Goal: Information Seeking & Learning: Learn about a topic

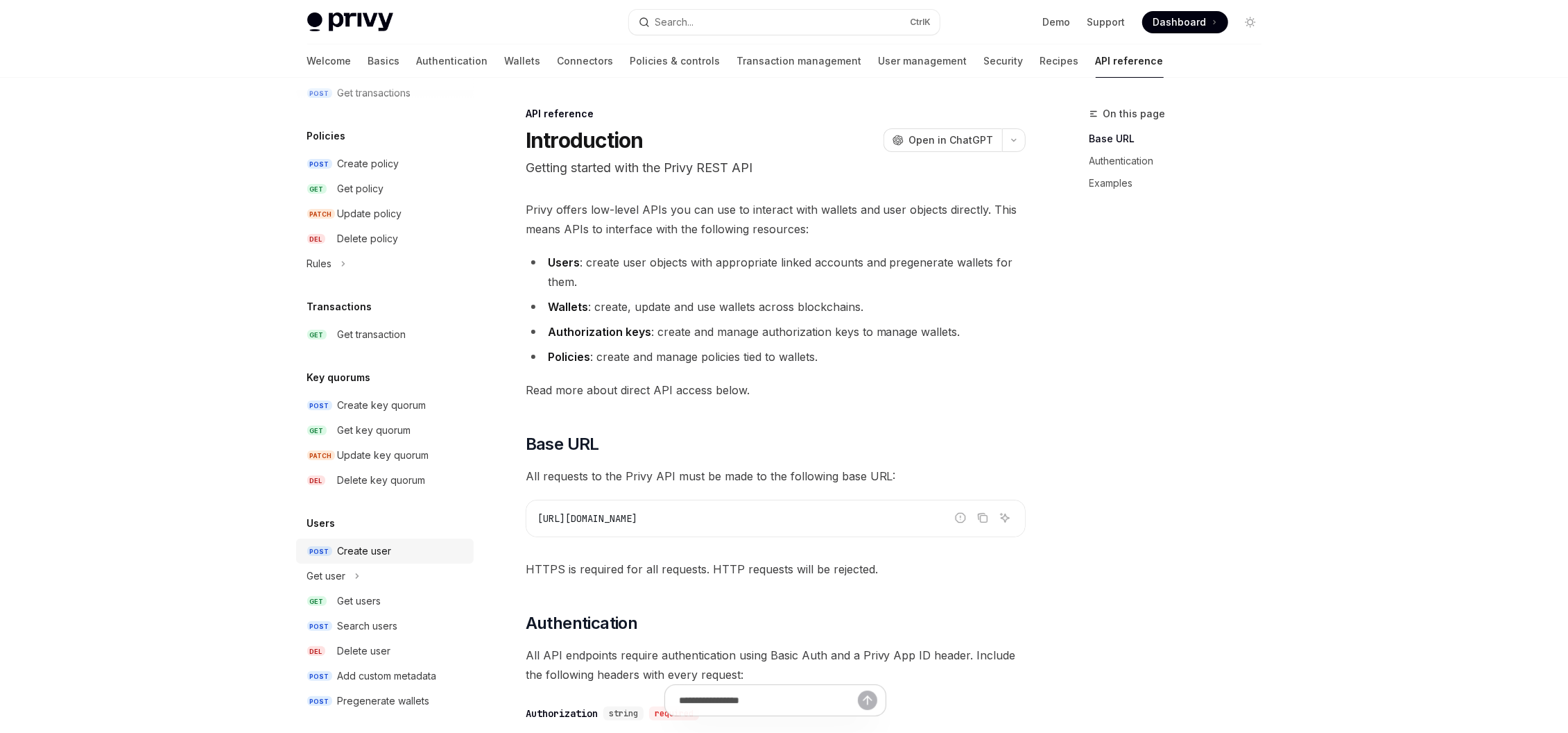
scroll to position [725, 0]
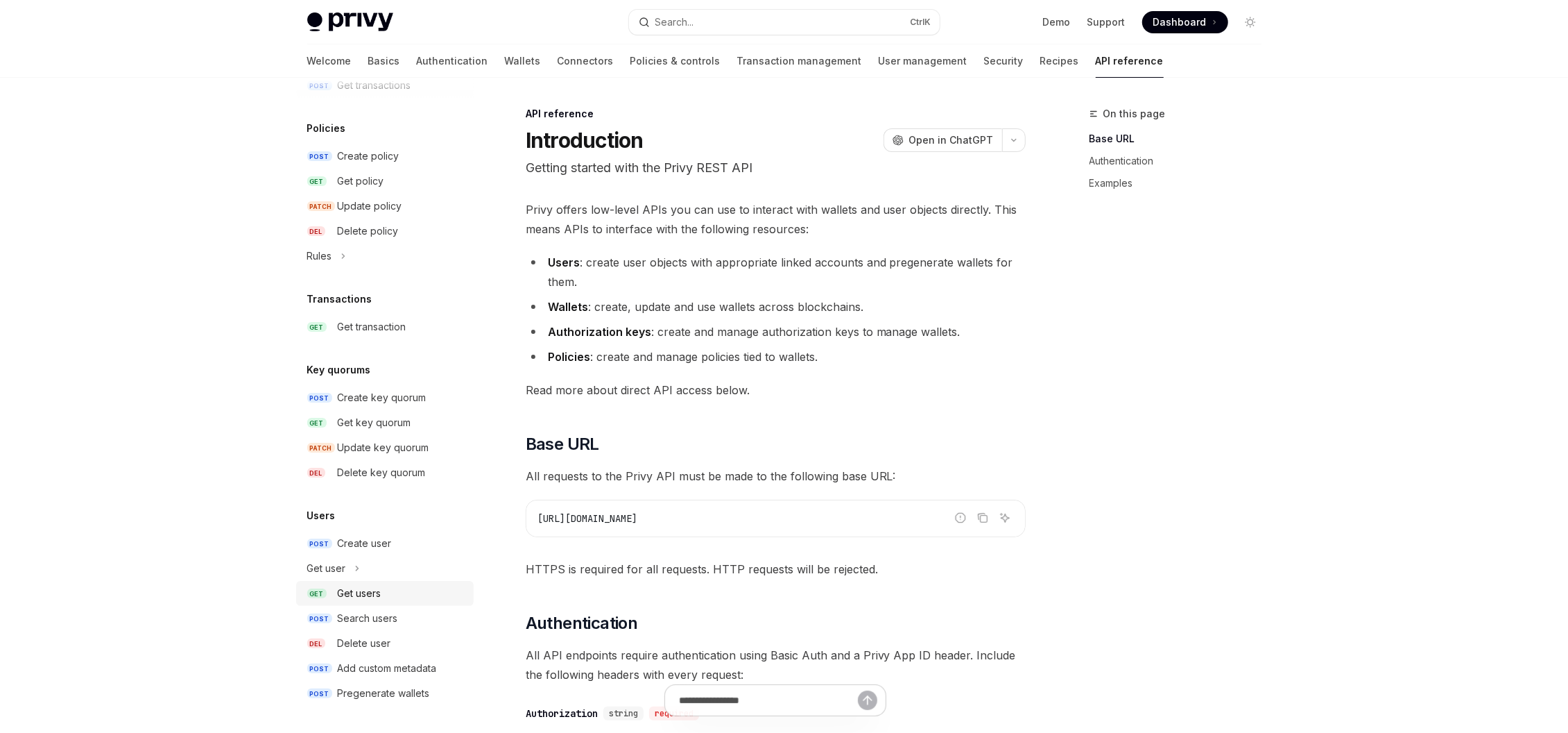
click at [367, 585] on div "Get users" at bounding box center [360, 593] width 44 height 16
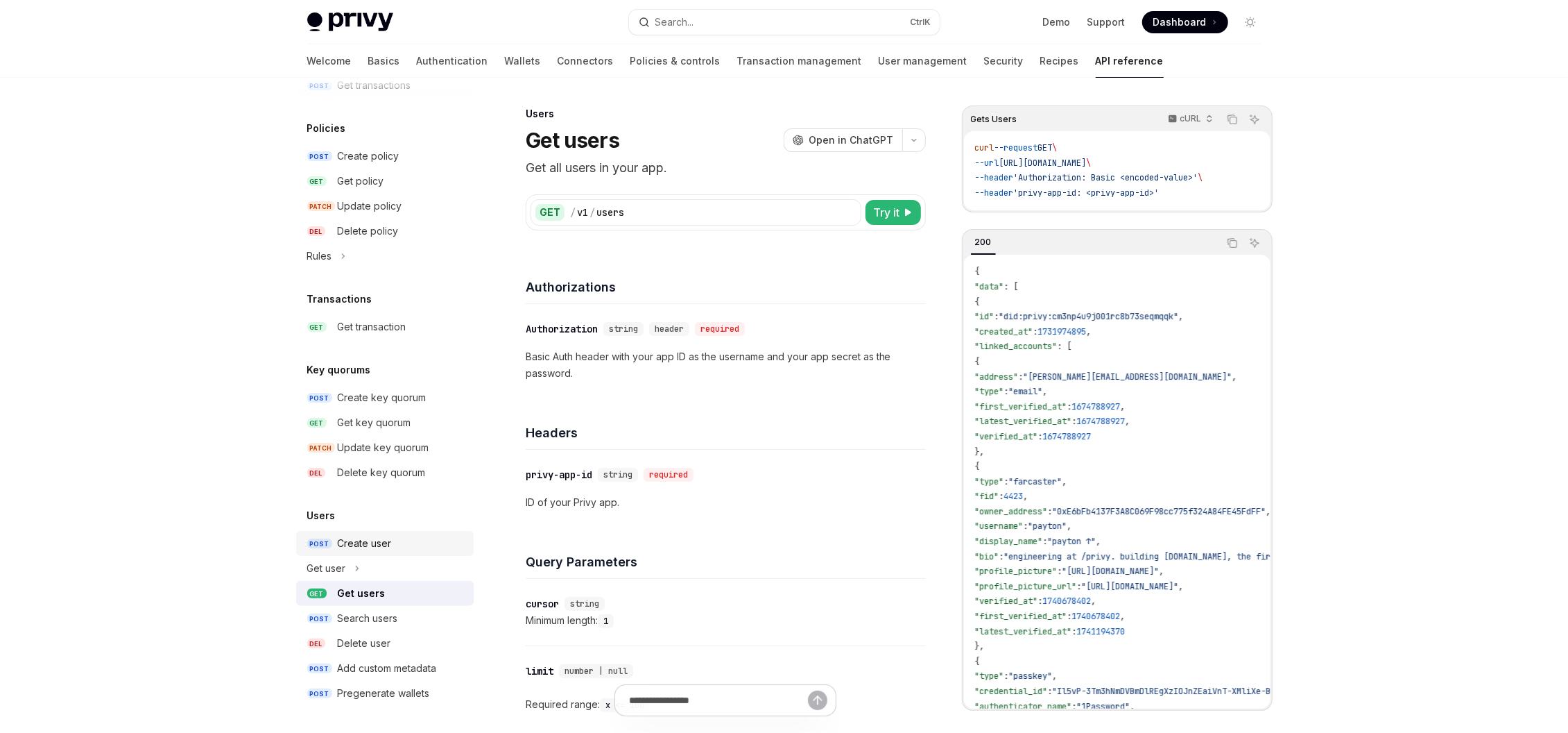
click at [388, 539] on div "Create user" at bounding box center [364, 543] width 54 height 16
type textarea "*"
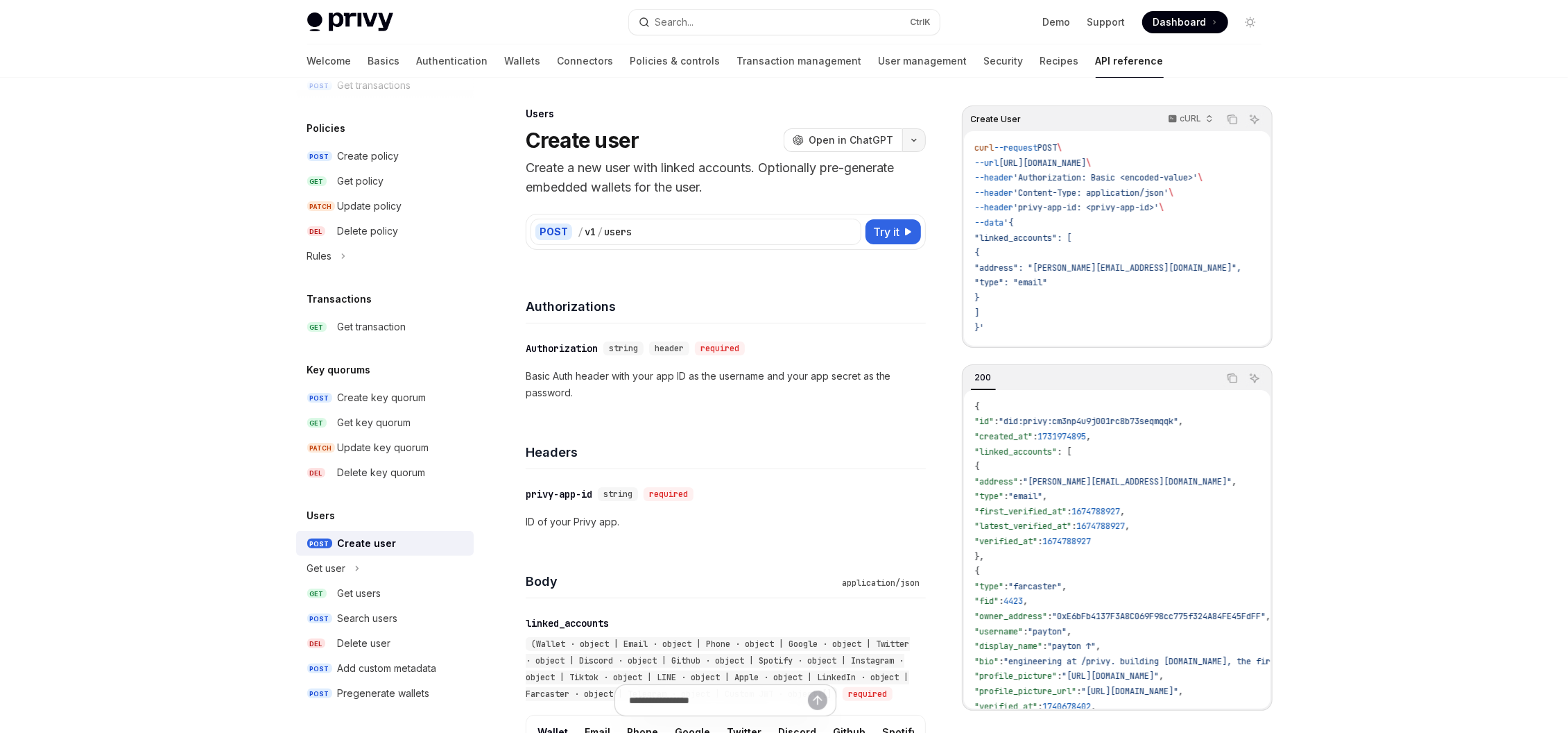
click at [912, 145] on button "button" at bounding box center [914, 140] width 24 height 24
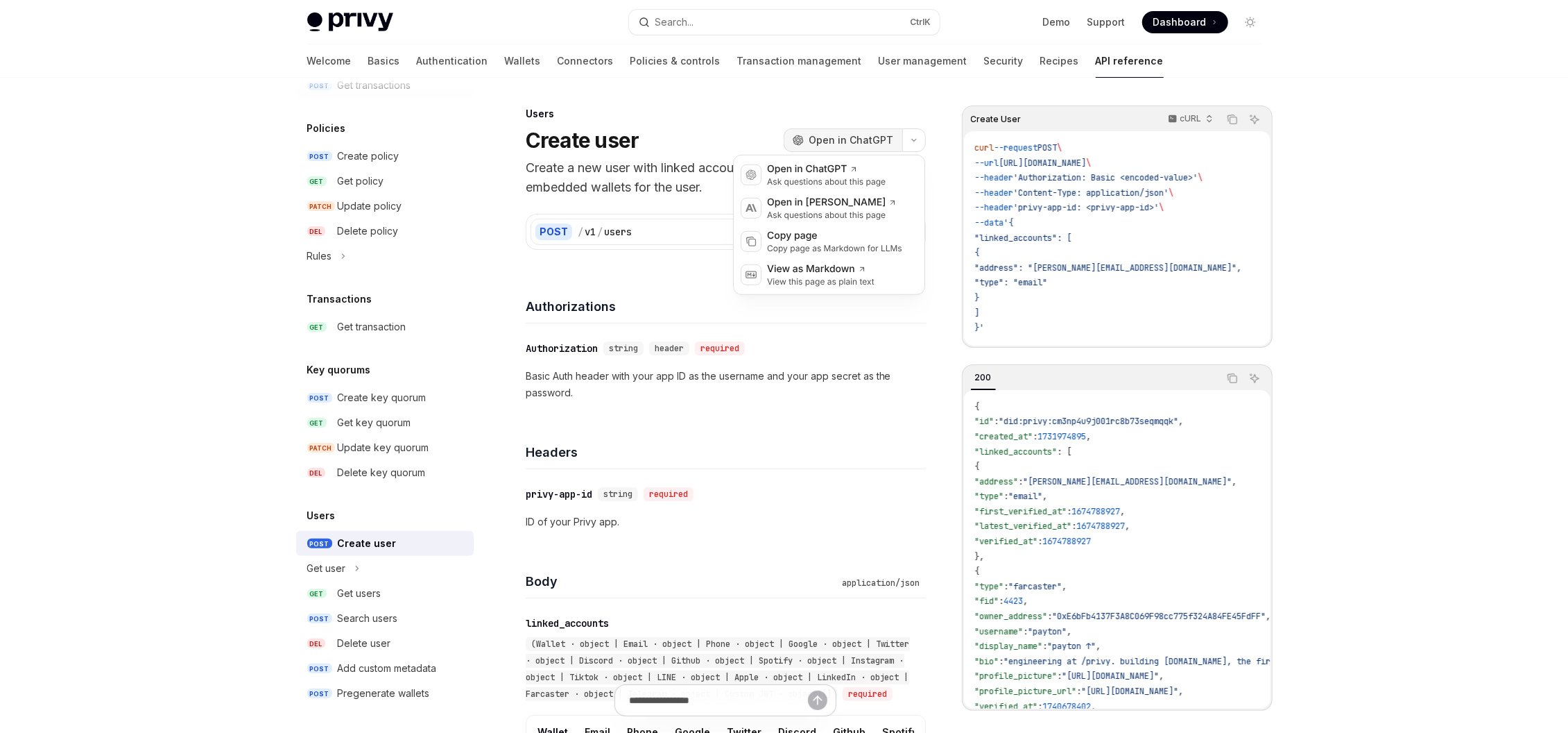
click at [868, 137] on span "Open in ChatGPT" at bounding box center [852, 141] width 85 height 14
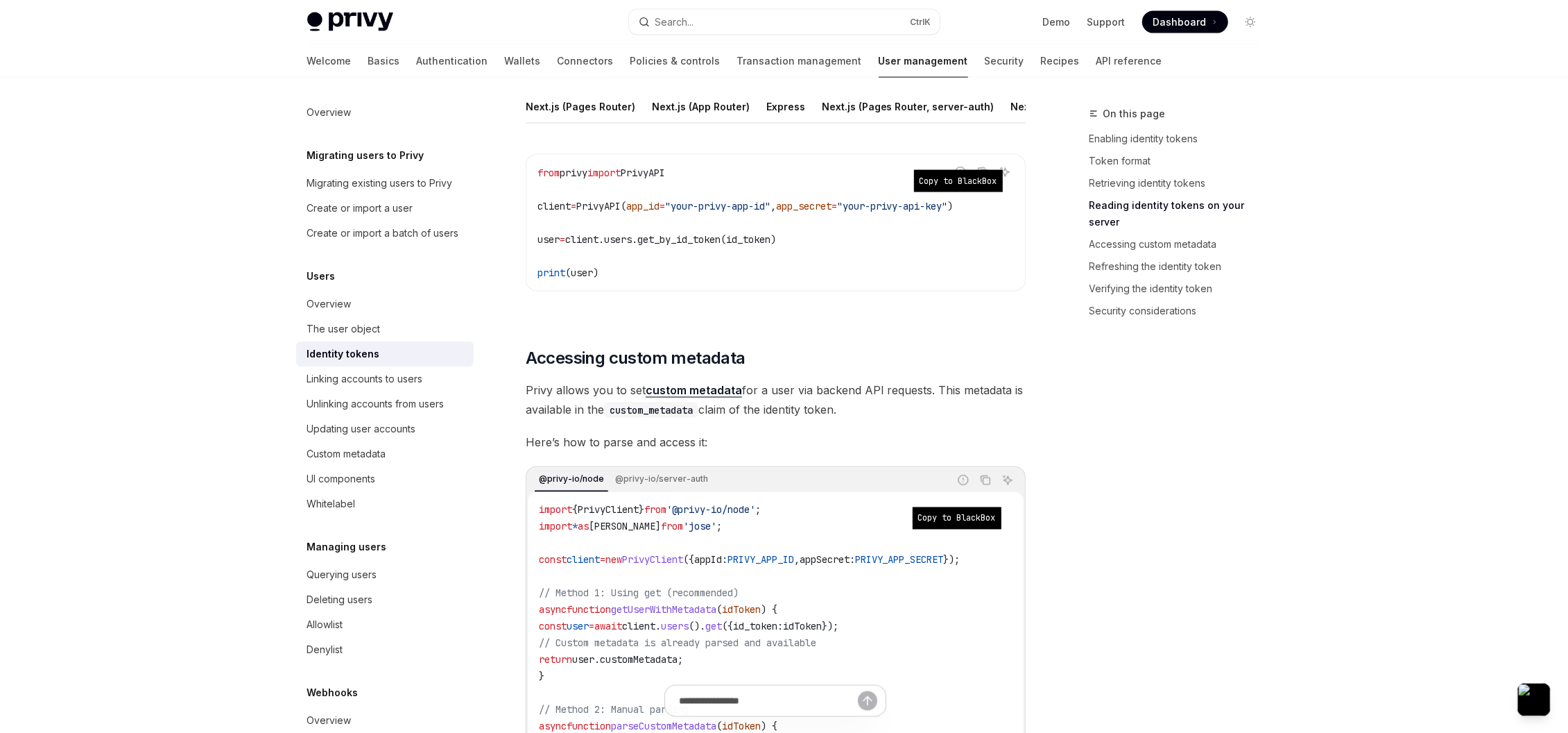
click at [776, 246] on span "client.users.get_by_id_token(id_token)" at bounding box center [671, 240] width 210 height 13
click at [680, 246] on span "client.users.get_by_id_token(id_token)" at bounding box center [671, 240] width 210 height 13
click at [610, 212] on span "PrivyAPI(" at bounding box center [601, 206] width 50 height 13
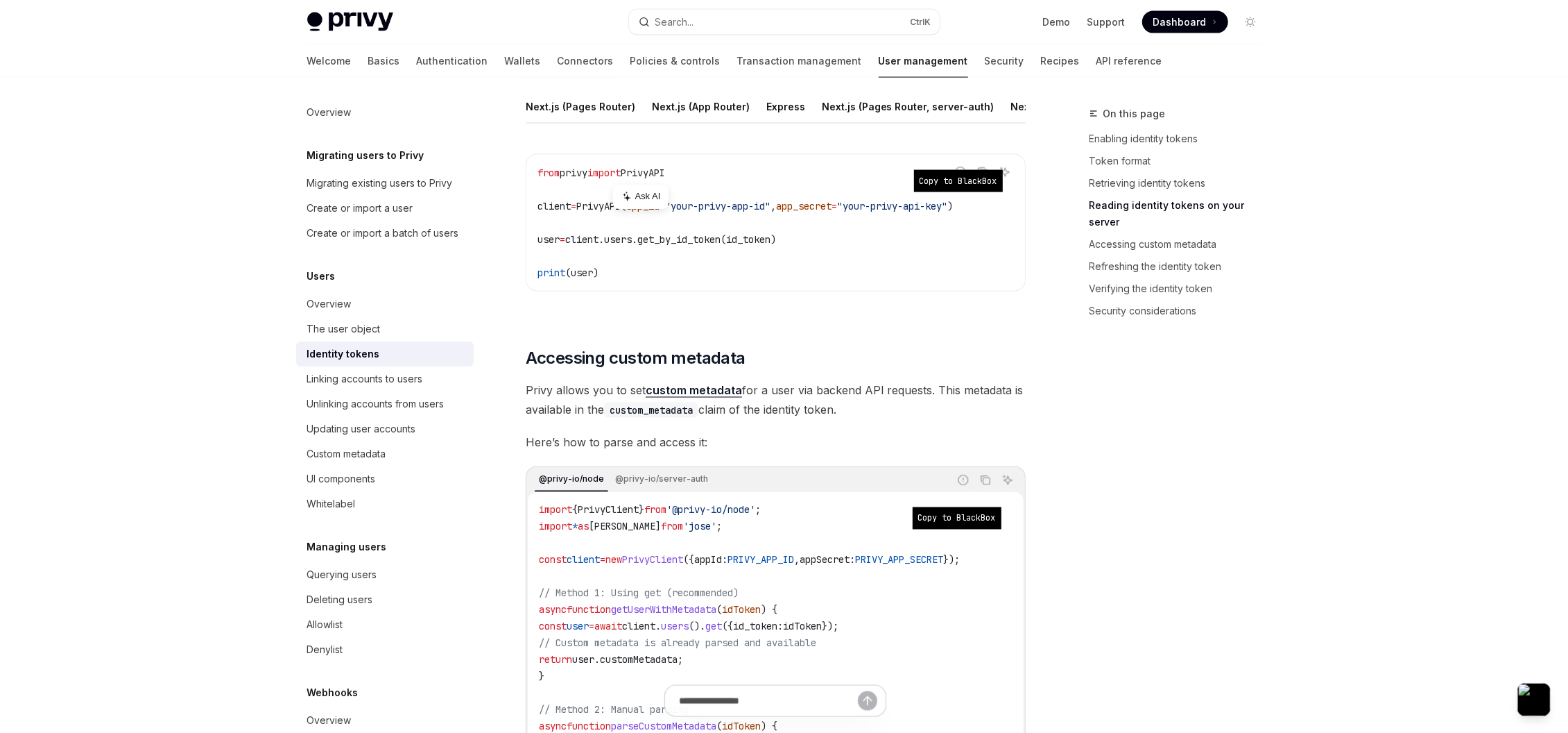
click at [578, 179] on span "privy" at bounding box center [573, 173] width 27 height 13
click at [665, 179] on span "PrivyAPI" at bounding box center [642, 173] width 45 height 13
click at [618, 212] on span "PrivyAPI(" at bounding box center [601, 206] width 50 height 13
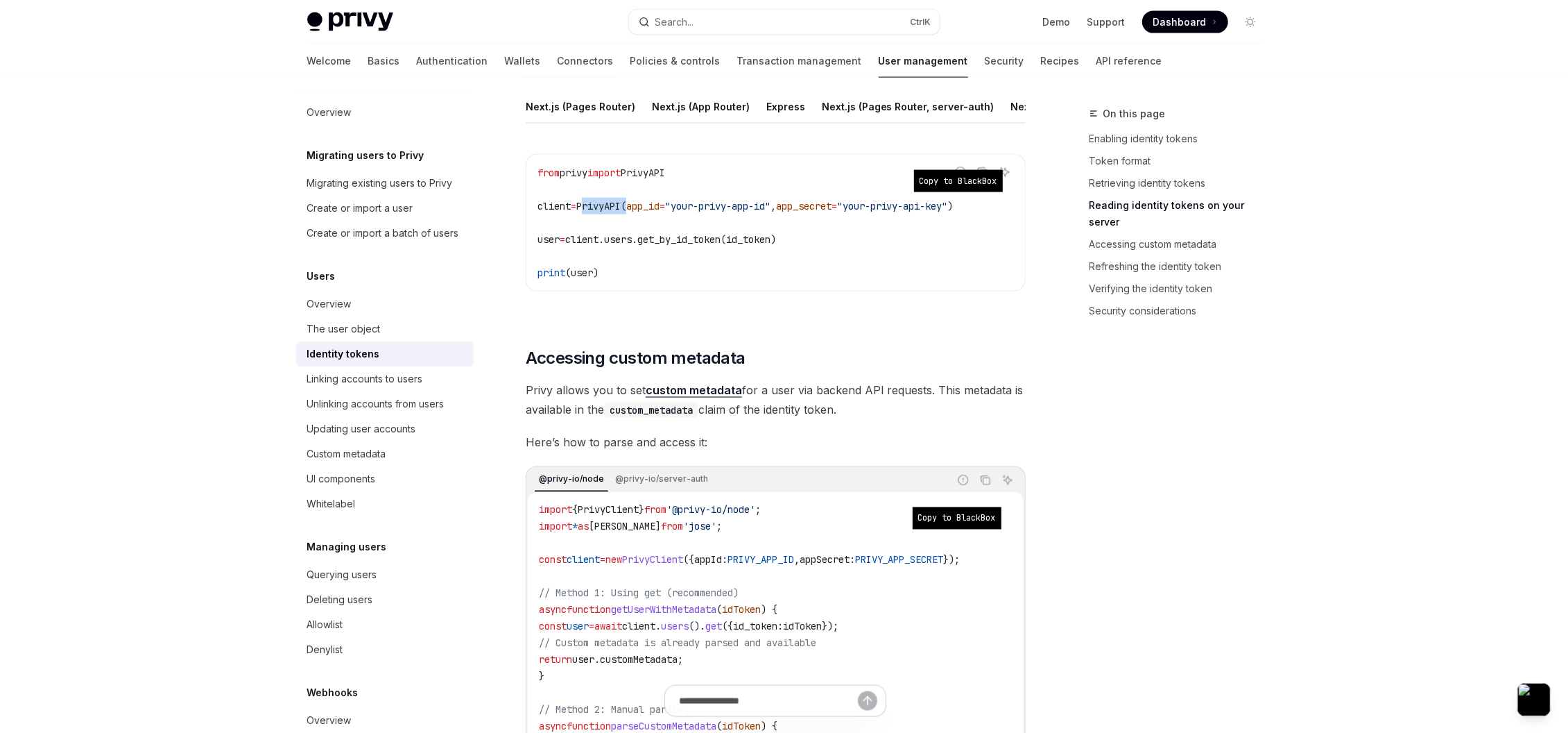
click at [618, 212] on span "PrivyAPI(" at bounding box center [601, 206] width 50 height 13
click at [703, 212] on span ""your-privy-app-id"" at bounding box center [718, 206] width 105 height 13
click at [702, 212] on span ""your-privy-app-id"" at bounding box center [718, 206] width 105 height 13
click at [891, 212] on span ""your-privy-api-key"" at bounding box center [892, 206] width 111 height 13
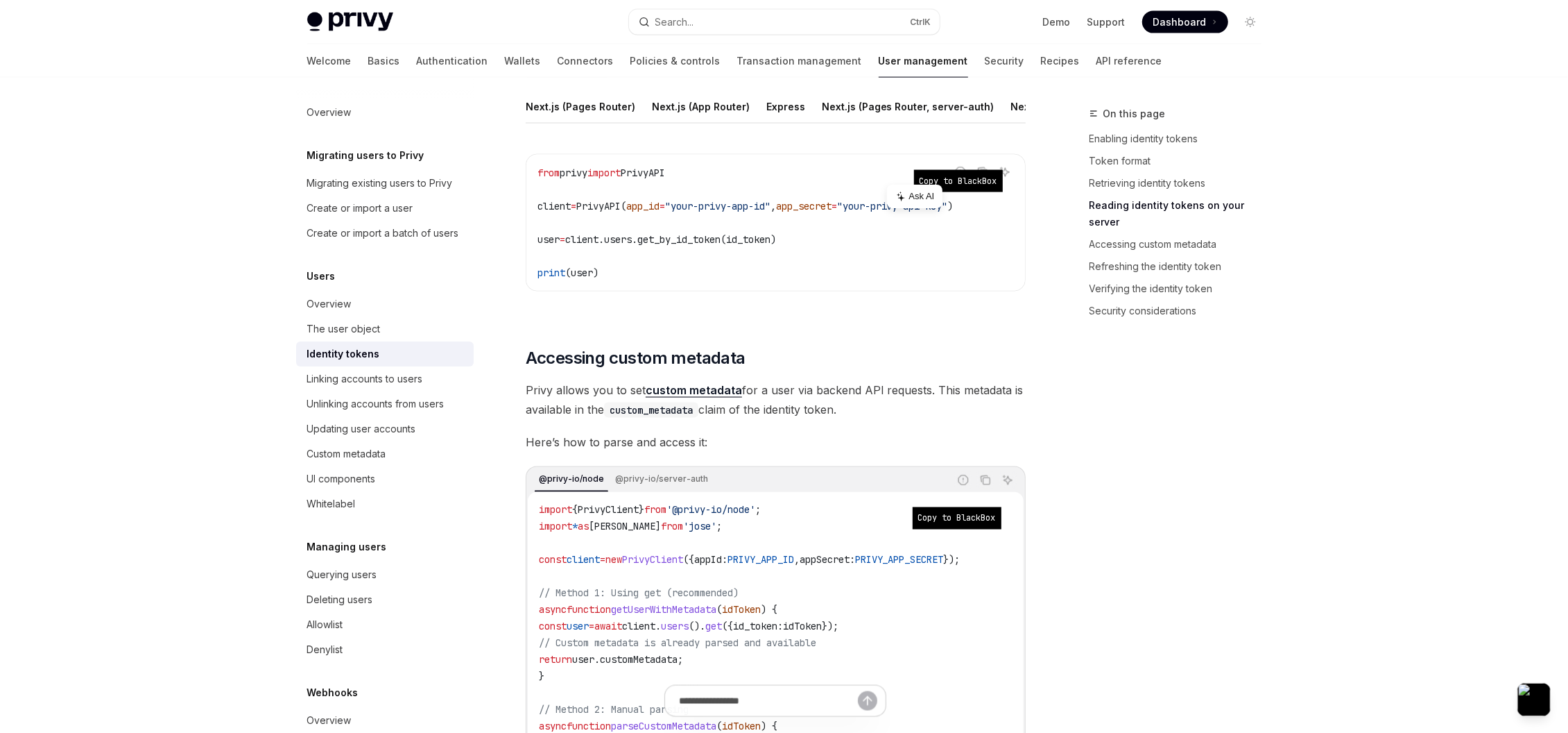
click at [948, 212] on span ""your-privy-api-key"" at bounding box center [892, 206] width 111 height 13
click at [897, 212] on span ""your-privy-api-key"" at bounding box center [892, 206] width 111 height 13
click at [948, 212] on span ""your-privy-api-key"" at bounding box center [892, 206] width 111 height 13
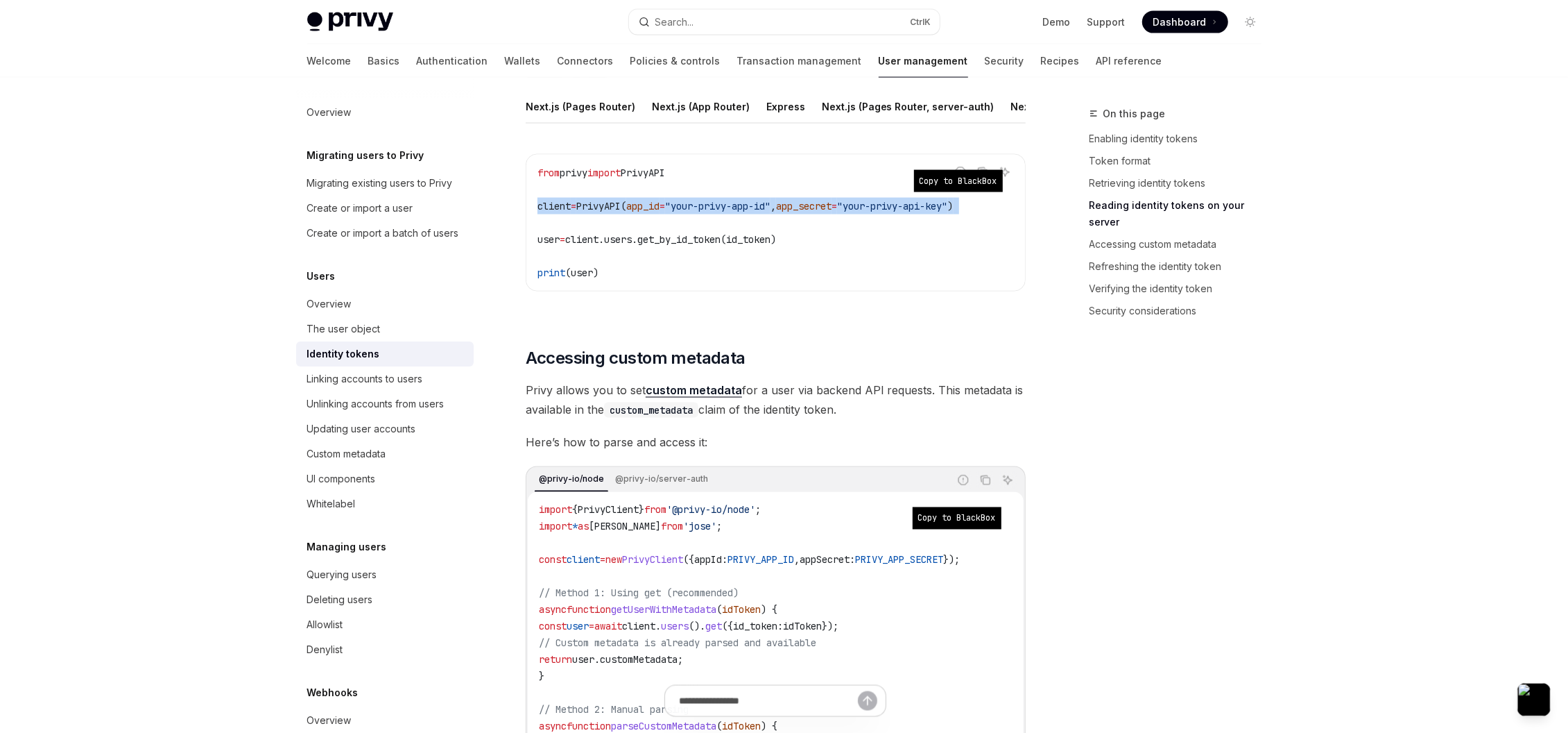
click at [948, 212] on span ""your-privy-api-key"" at bounding box center [892, 206] width 111 height 13
click at [767, 246] on span "client.users.get_by_id_token(id_token)" at bounding box center [671, 240] width 210 height 13
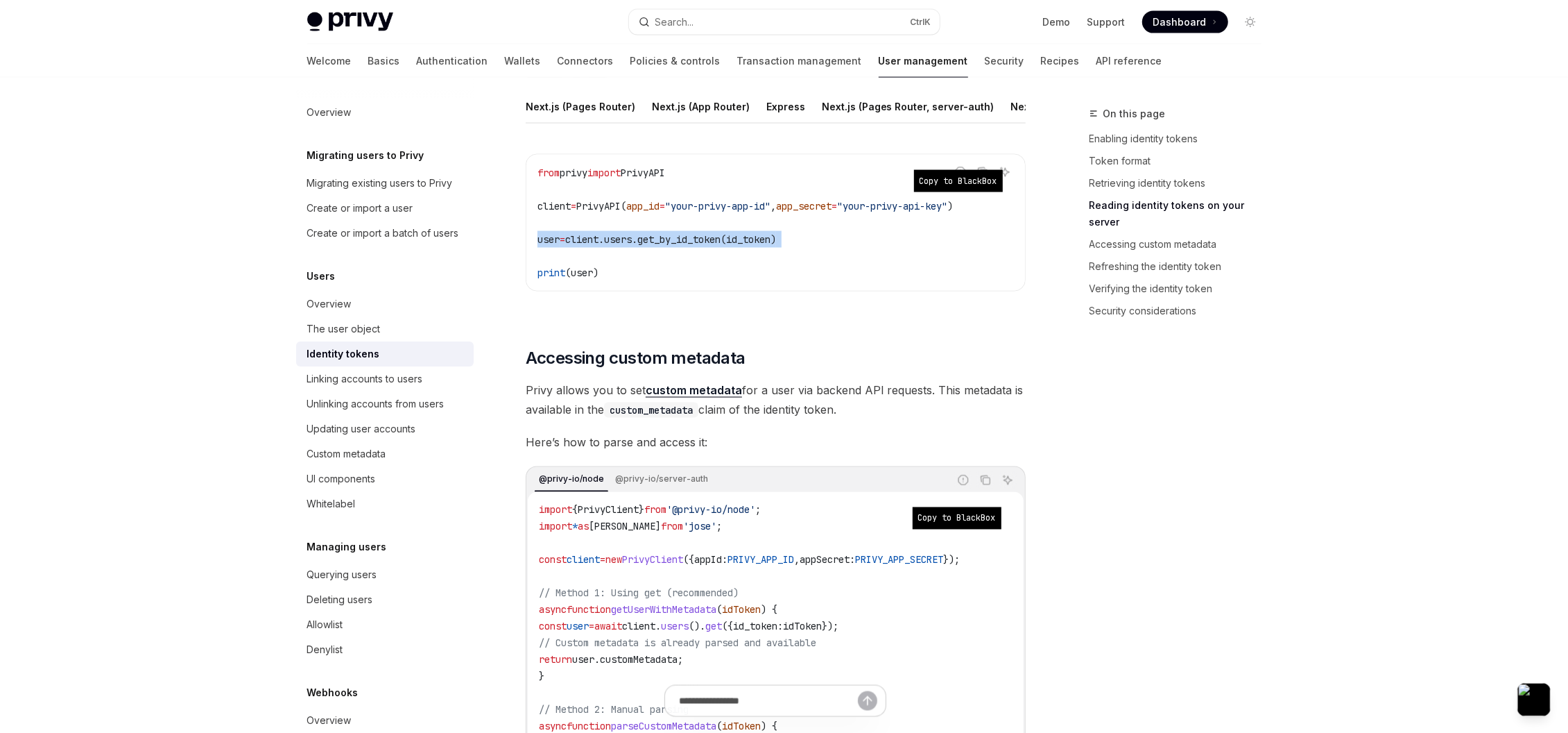
click at [767, 246] on span "client.users.get_by_id_token(id_token)" at bounding box center [671, 240] width 210 height 13
click at [886, 262] on code "from privy import PrivyAPI client = PrivyAPI( app_id = "your-privy-app-id" , ap…" at bounding box center [775, 222] width 477 height 116
click at [858, 260] on code "from privy import PrivyAPI client = PrivyAPI( app_id = "your-privy-app-id" , ap…" at bounding box center [775, 222] width 477 height 116
click at [690, 246] on span "client.users.get_by_id_token(id_token)" at bounding box center [671, 240] width 210 height 13
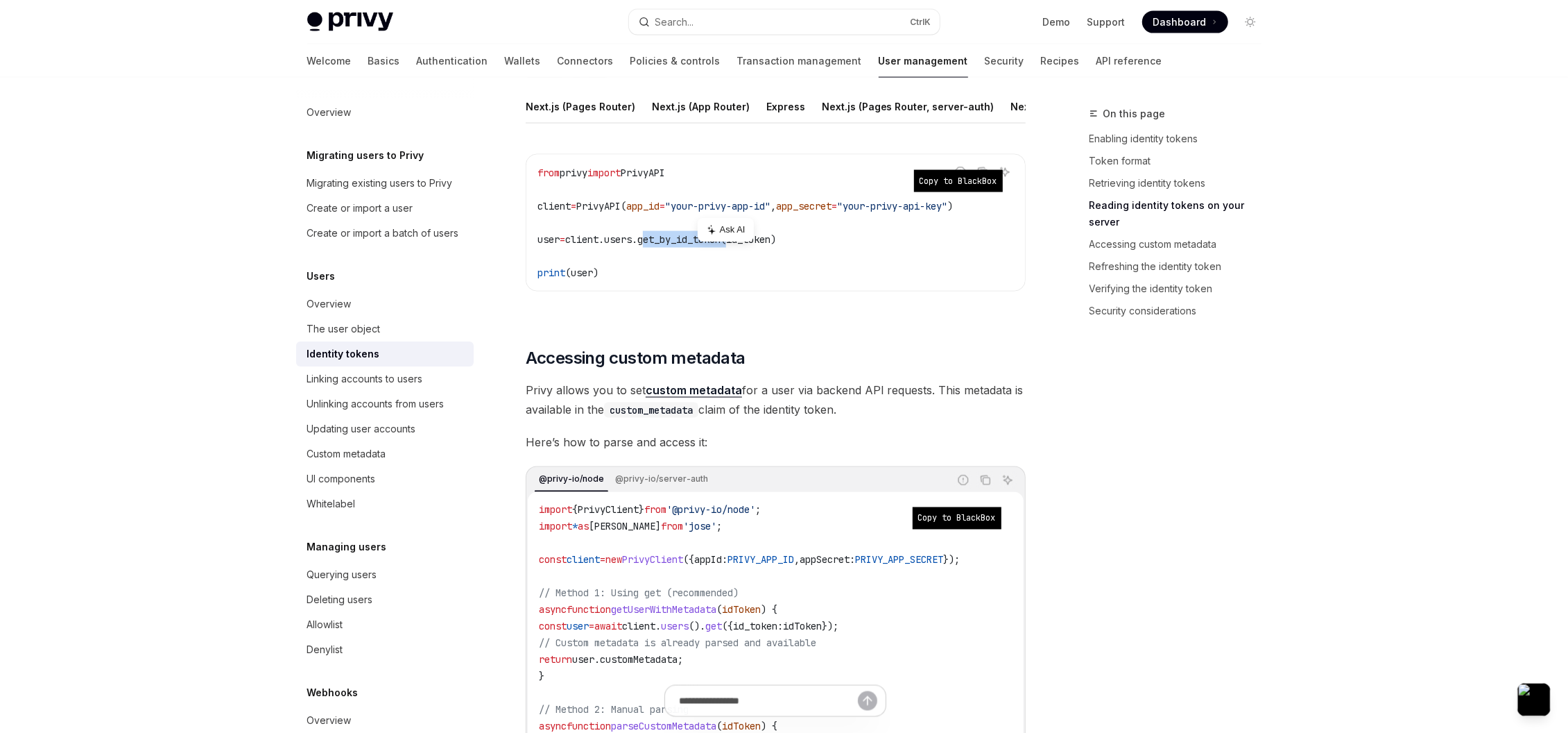
click at [690, 246] on span "client.users.get_by_id_token(id_token)" at bounding box center [671, 240] width 210 height 13
click at [590, 246] on span "client.users.get_by_id_token(id_token)" at bounding box center [671, 240] width 210 height 13
click at [696, 246] on span "client.users.get_by_id_token(id_token)" at bounding box center [671, 240] width 210 height 13
click at [697, 246] on span "client.users.get_by_id_token(id_token)" at bounding box center [671, 240] width 210 height 13
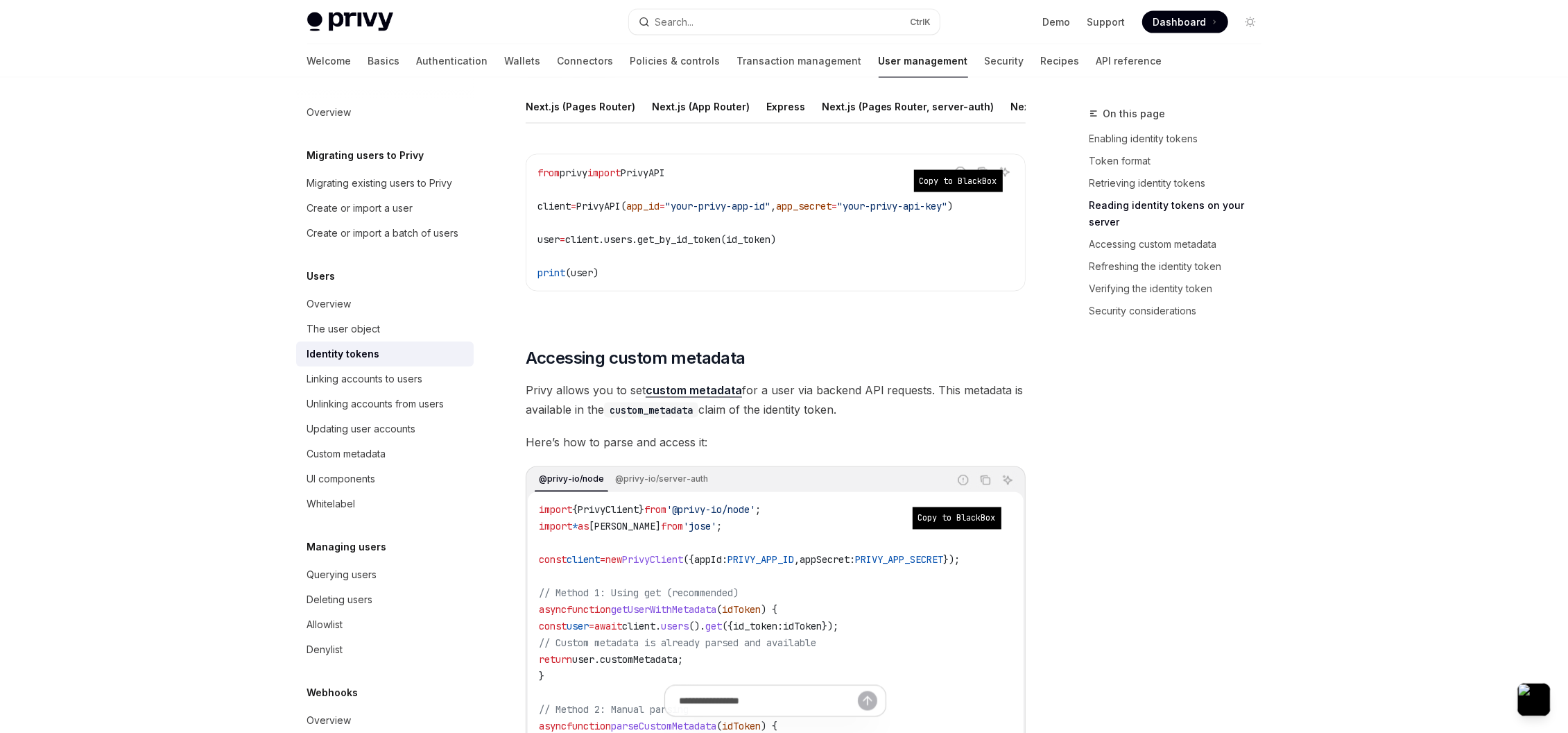
click at [650, 179] on span "PrivyAPI" at bounding box center [642, 173] width 45 height 13
click at [668, 246] on span "client.users.get_by_id_token(id_token)" at bounding box center [671, 240] width 210 height 13
drag, startPoint x: 704, startPoint y: 188, endPoint x: 523, endPoint y: 190, distance: 181.0
click at [523, 190] on div "Users Identity tokens OpenAI Open in ChatGPT Access user data securely with Pri…" at bounding box center [645, 548] width 766 height 4752
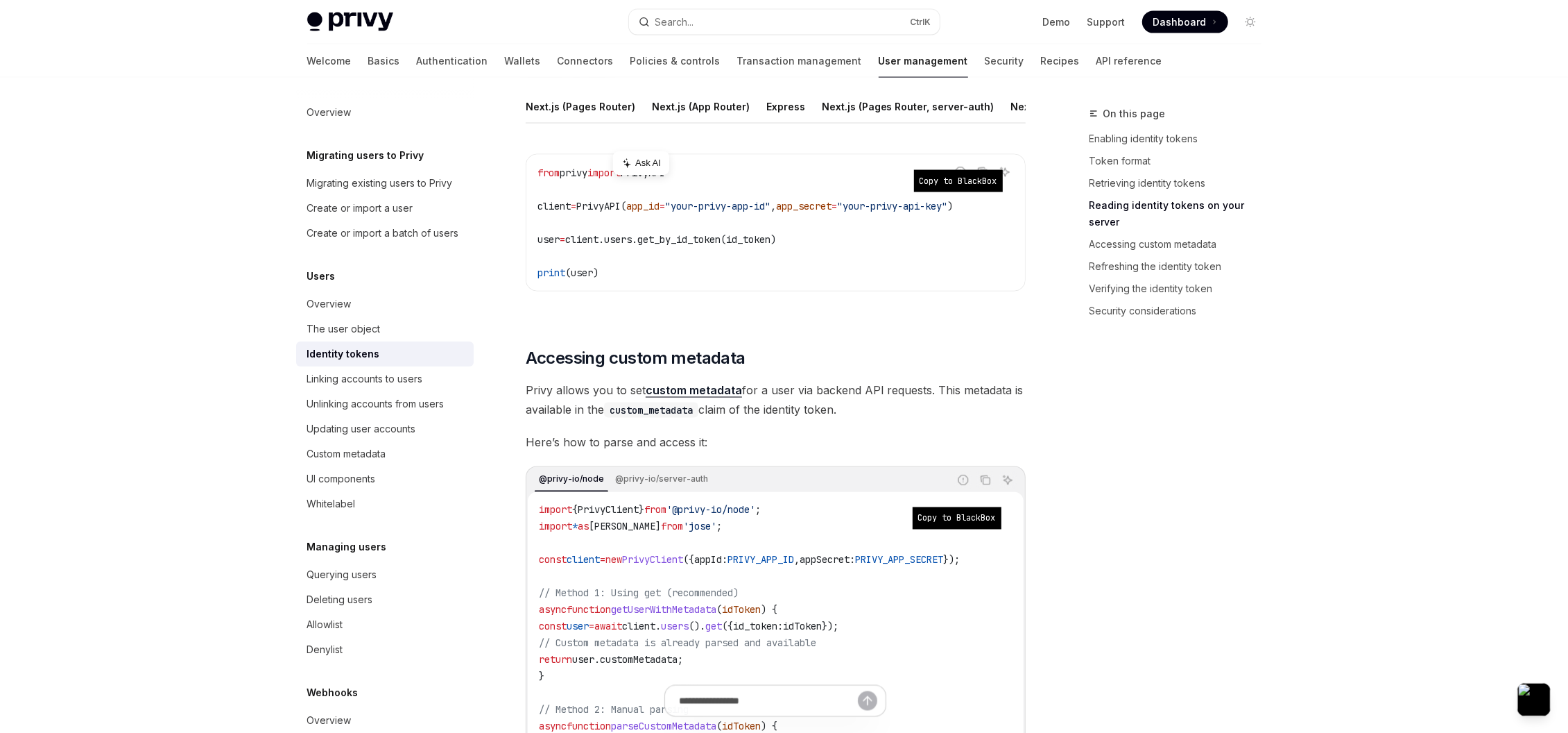
click at [695, 246] on span "client.users.get_by_id_token(id_token)" at bounding box center [671, 240] width 210 height 13
click at [696, 246] on span "client.users.get_by_id_token(id_token)" at bounding box center [671, 240] width 210 height 13
click at [681, 246] on span "client.users.get_by_id_token(id_token)" at bounding box center [671, 240] width 210 height 13
click at [751, 246] on span "client.users.get_by_id_token(id_token)" at bounding box center [671, 240] width 210 height 13
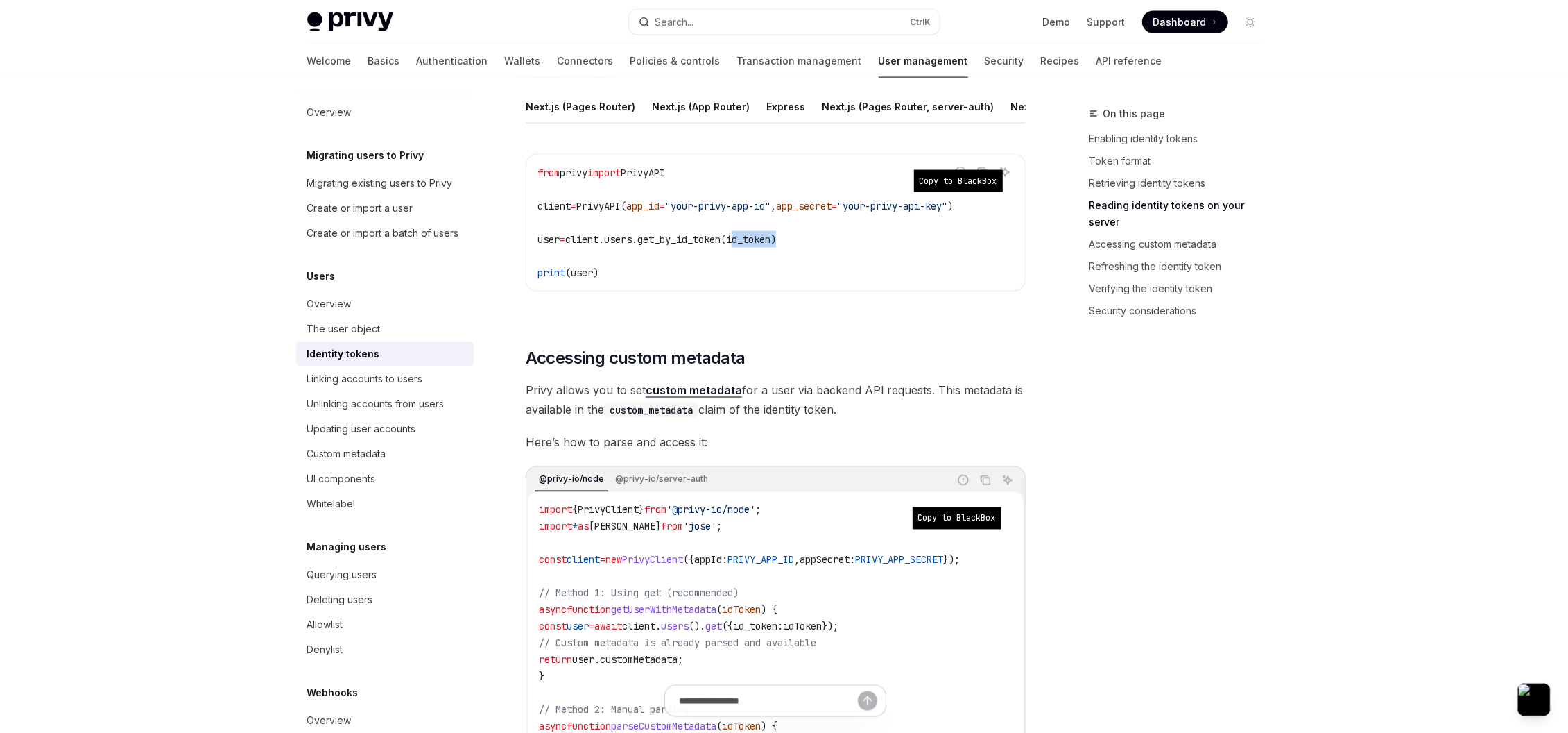
click at [751, 246] on span "client.users.get_by_id_token(id_token)" at bounding box center [671, 240] width 210 height 13
click at [634, 246] on span "client.users.get_by_id_token(id_token)" at bounding box center [671, 240] width 210 height 13
click at [547, 246] on span "user" at bounding box center [548, 240] width 22 height 13
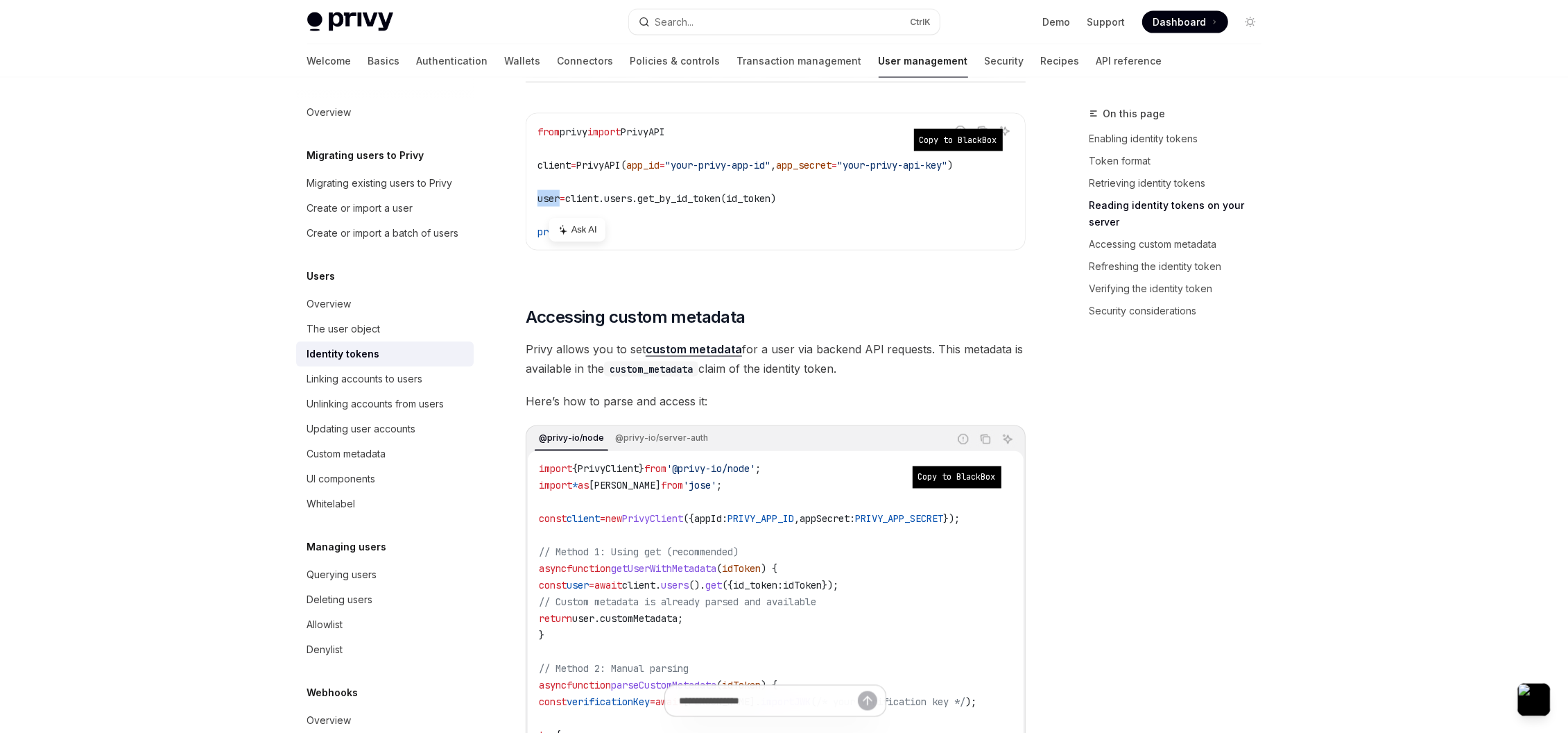
scroll to position [1933, 0]
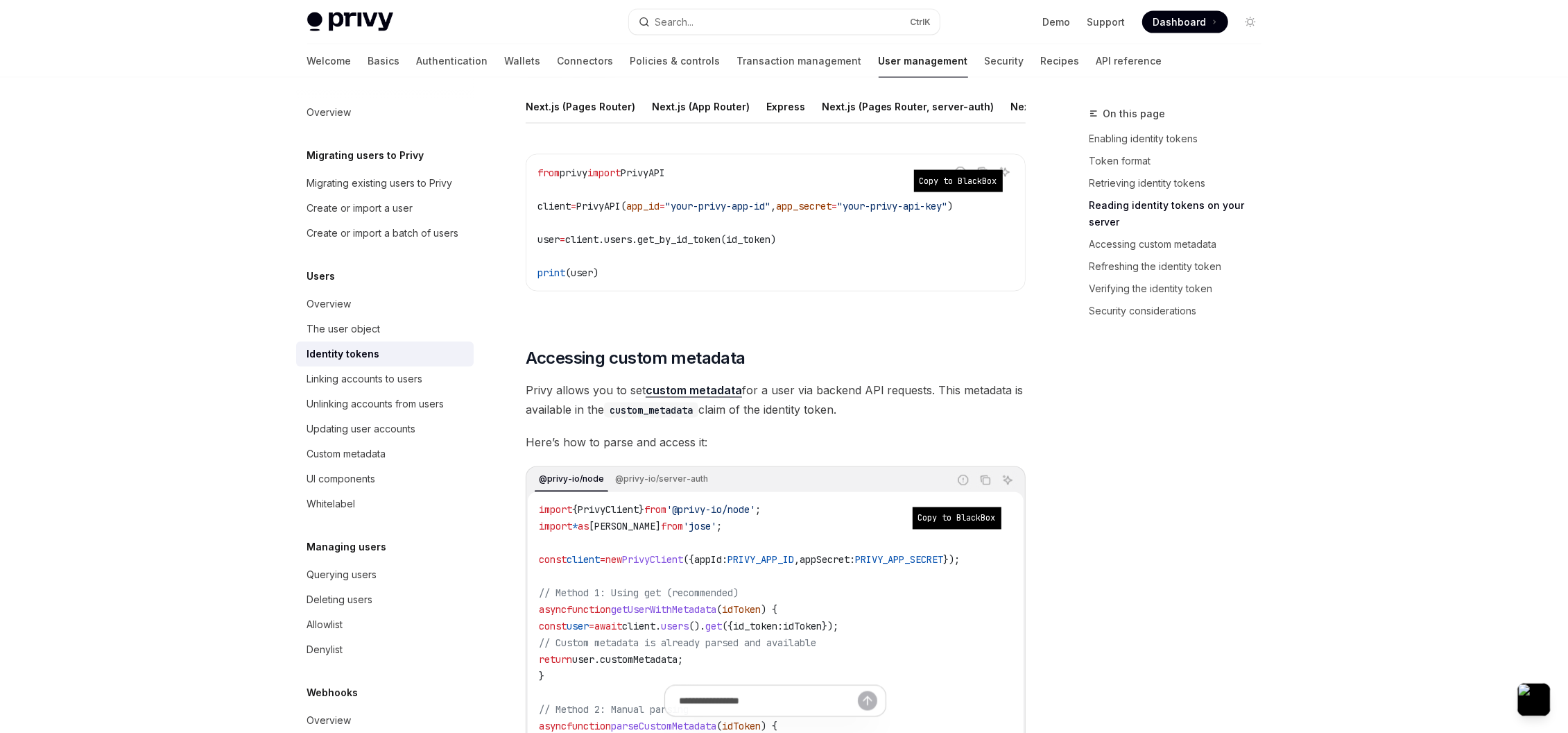
click at [567, 277] on code "from privy import PrivyAPI client = PrivyAPI( app_id = "your-privy-app-id" , ap…" at bounding box center [775, 222] width 477 height 116
click at [558, 246] on span "user" at bounding box center [548, 240] width 22 height 13
click at [552, 246] on span "user" at bounding box center [548, 240] width 22 height 13
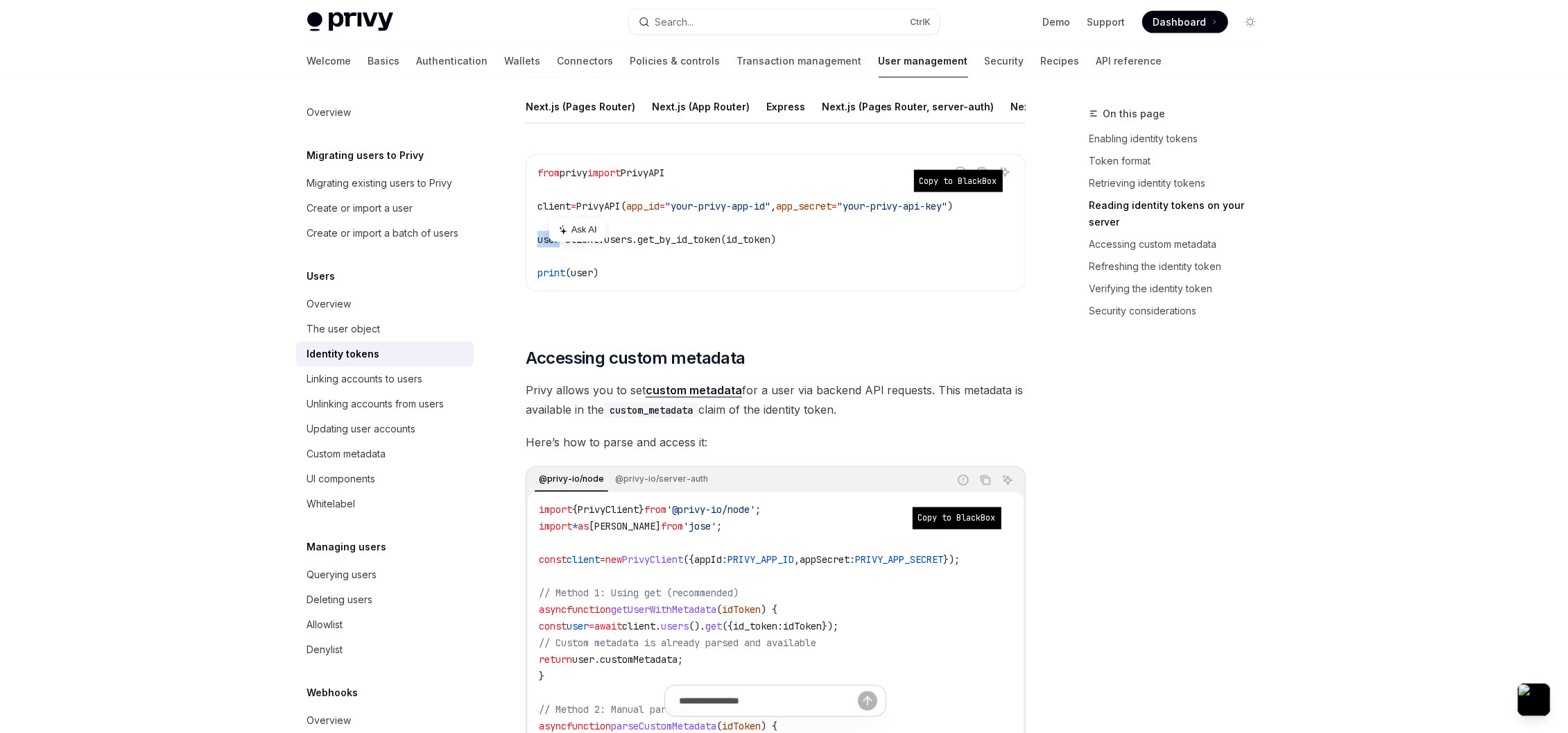
click at [549, 246] on span "user" at bounding box center [548, 240] width 22 height 13
click at [589, 279] on span "(user)" at bounding box center [582, 273] width 33 height 13
click at [678, 229] on code "from privy import PrivyAPI client = PrivyAPI( app_id = "your-privy-app-id" , ap…" at bounding box center [775, 222] width 477 height 116
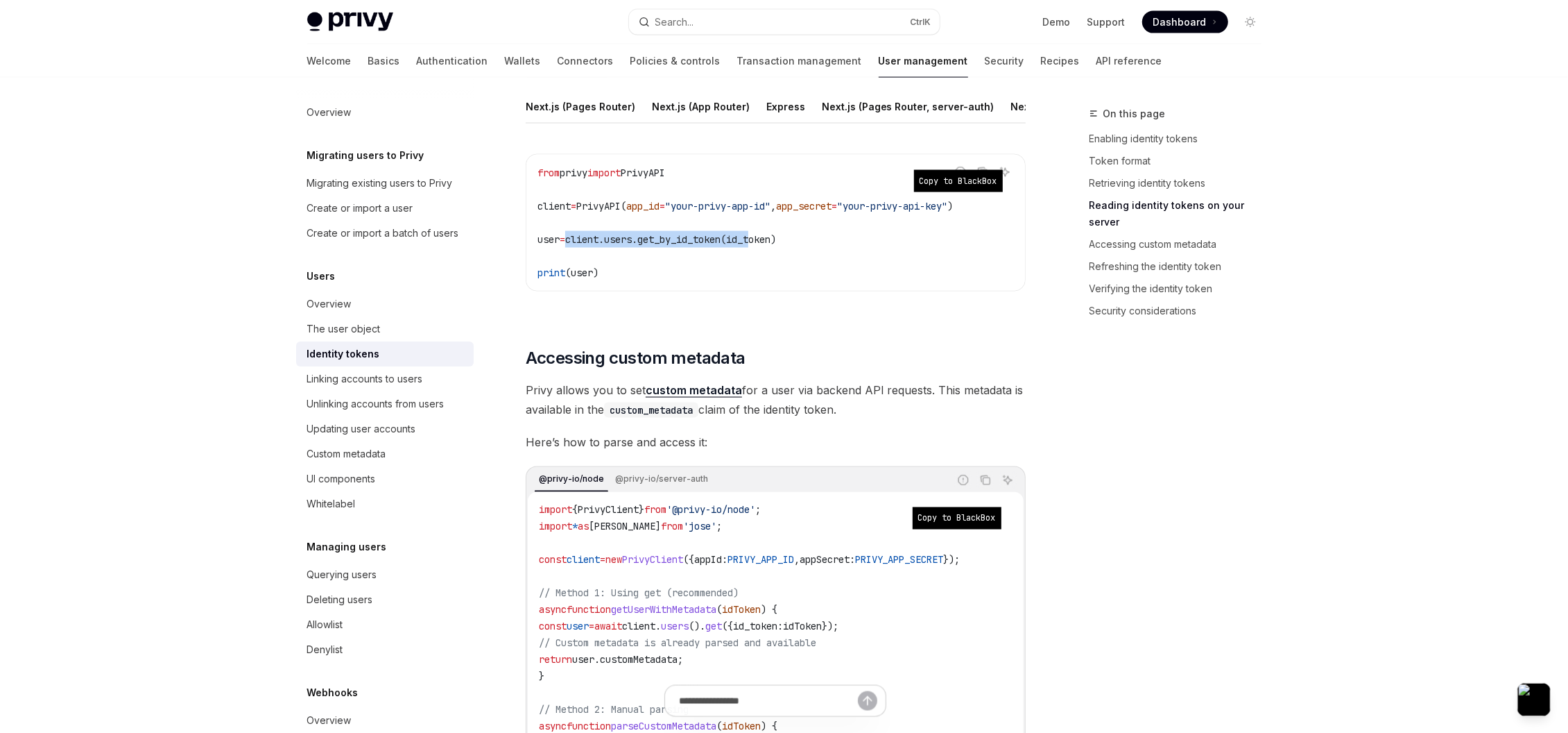
drag, startPoint x: 570, startPoint y: 249, endPoint x: 841, endPoint y: 251, distance: 271.0
click at [776, 246] on span "user = client.users.get_by_id_token(id_token)" at bounding box center [656, 240] width 239 height 13
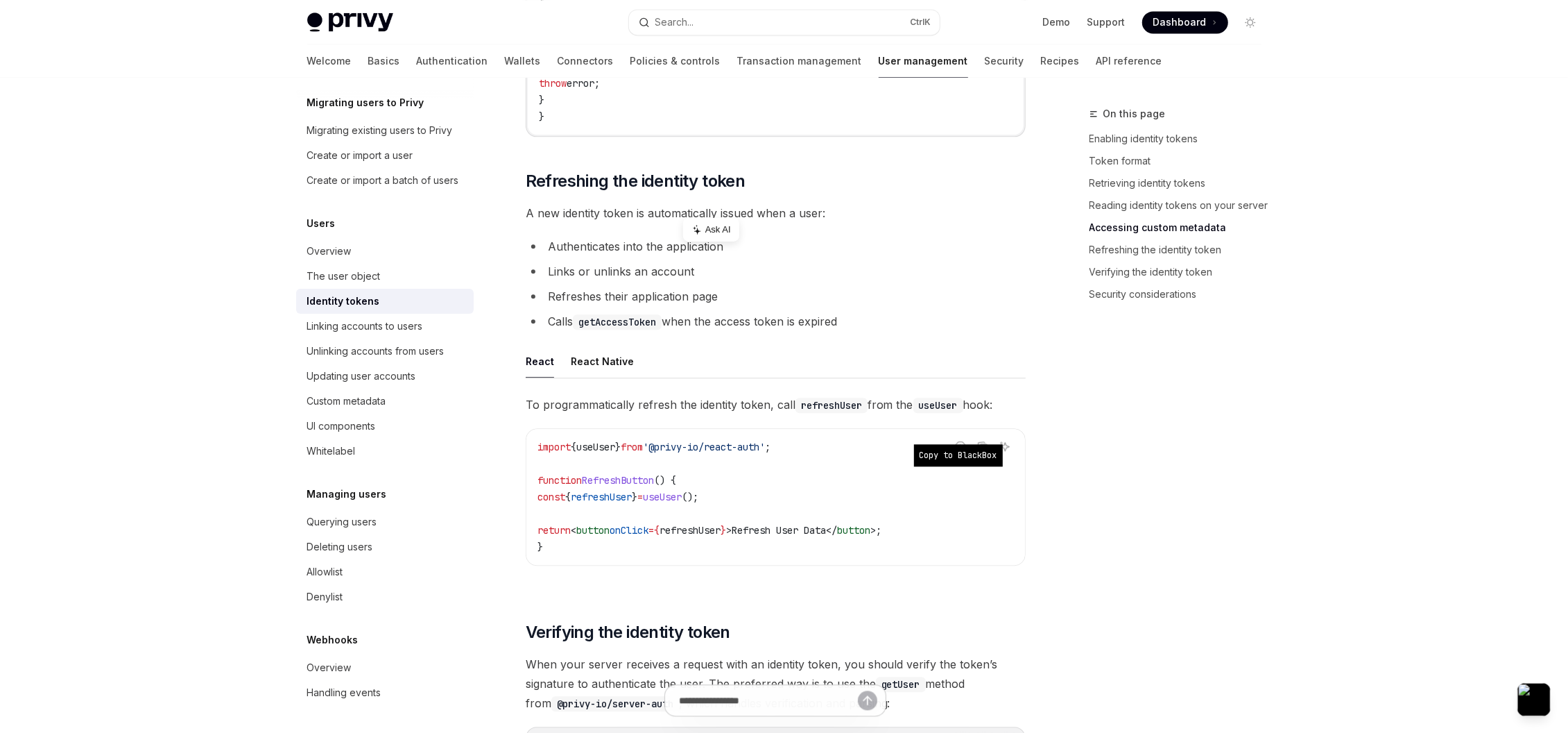
scroll to position [3080, 0]
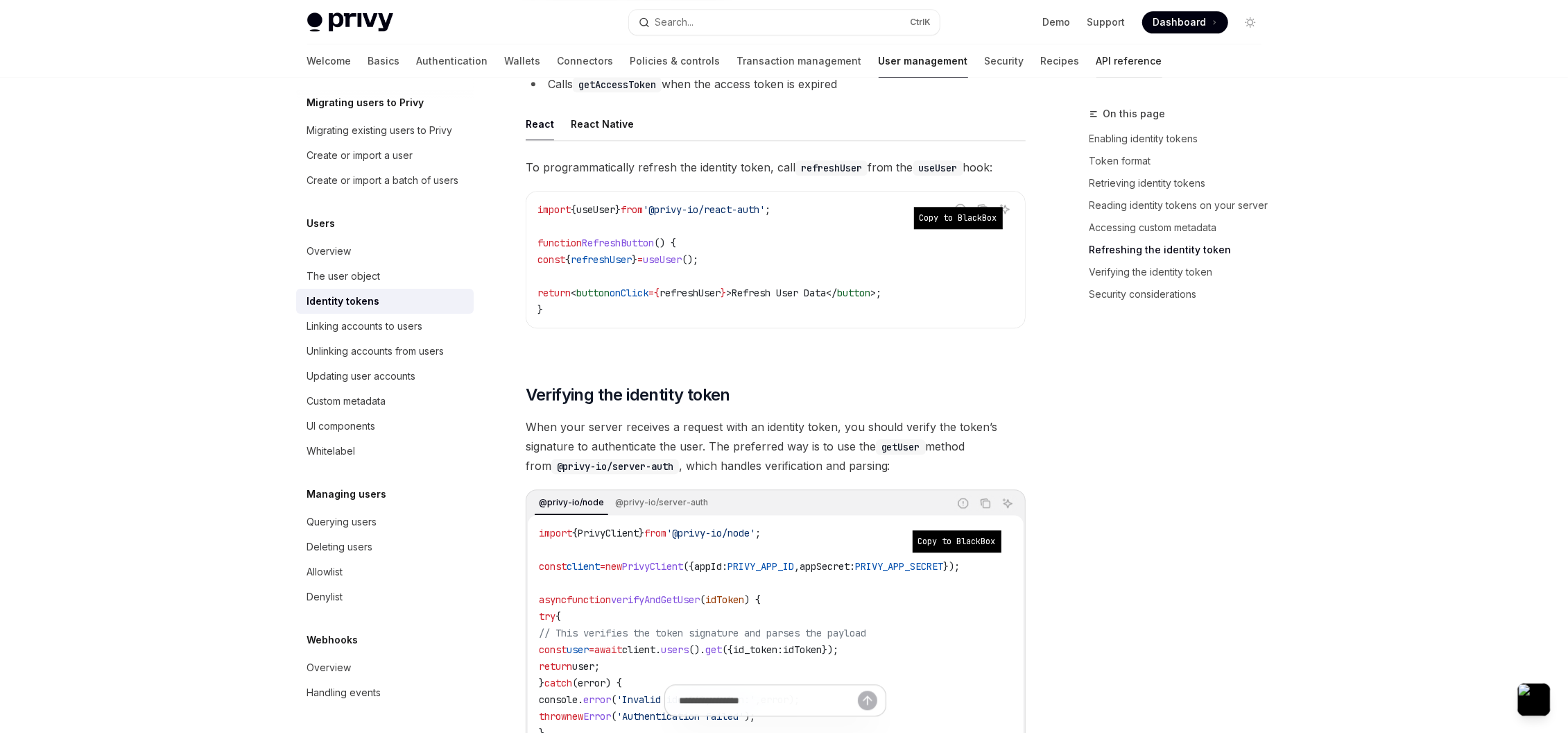
click at [1096, 59] on link "API reference" at bounding box center [1129, 61] width 66 height 33
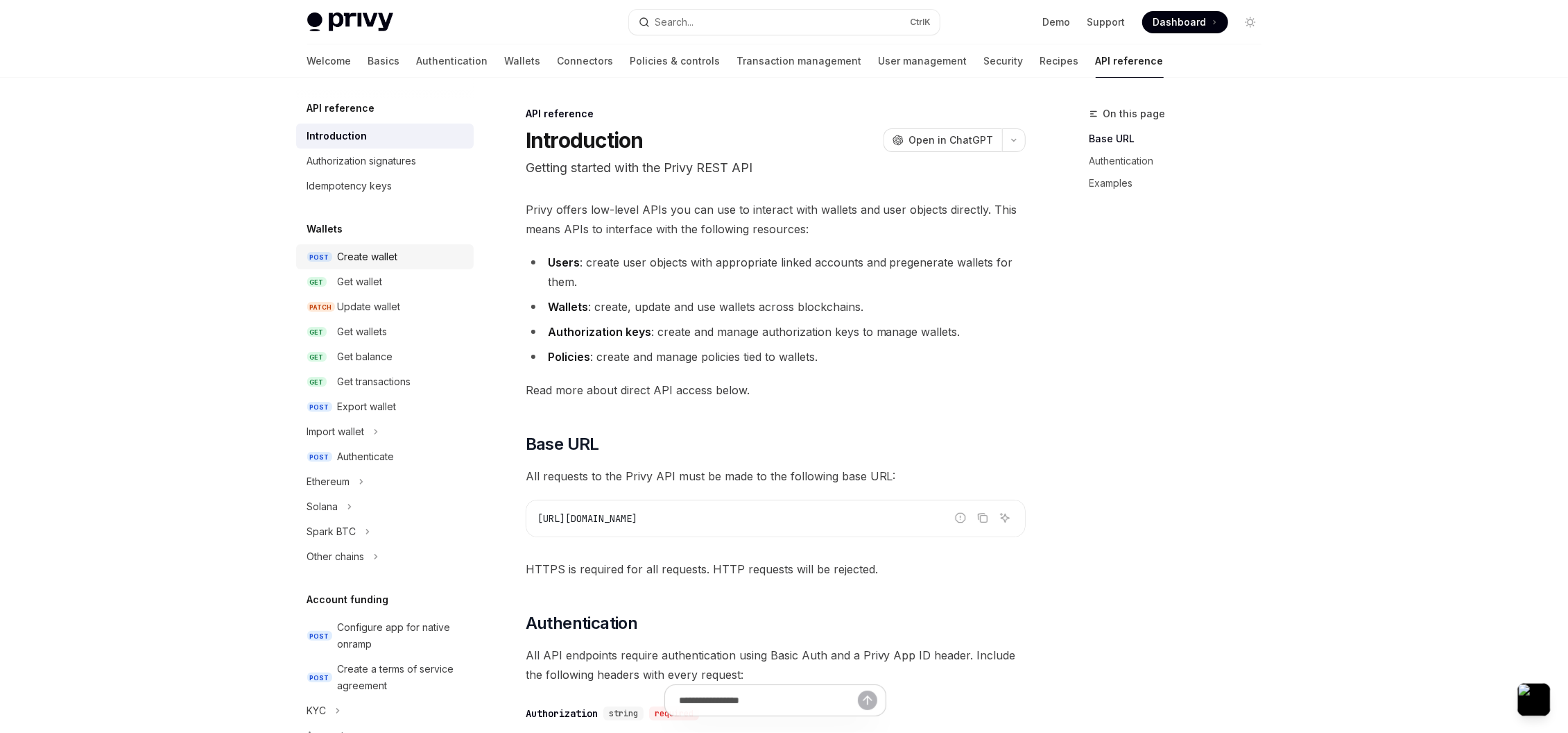
click at [383, 265] on link "POST Create wallet" at bounding box center [385, 257] width 177 height 25
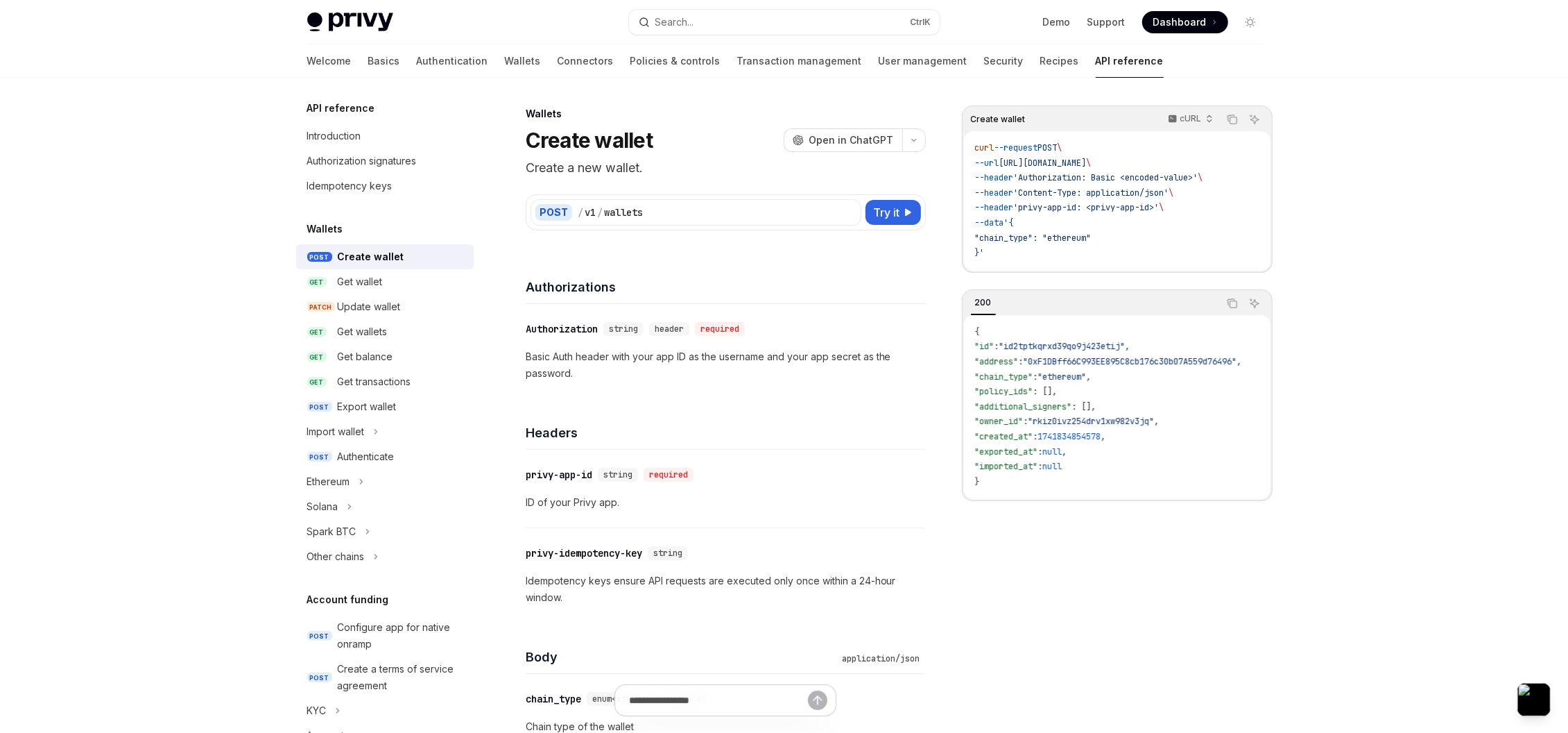
click at [1084, 238] on span ""chain_type": "ethereum"" at bounding box center [1033, 238] width 116 height 11
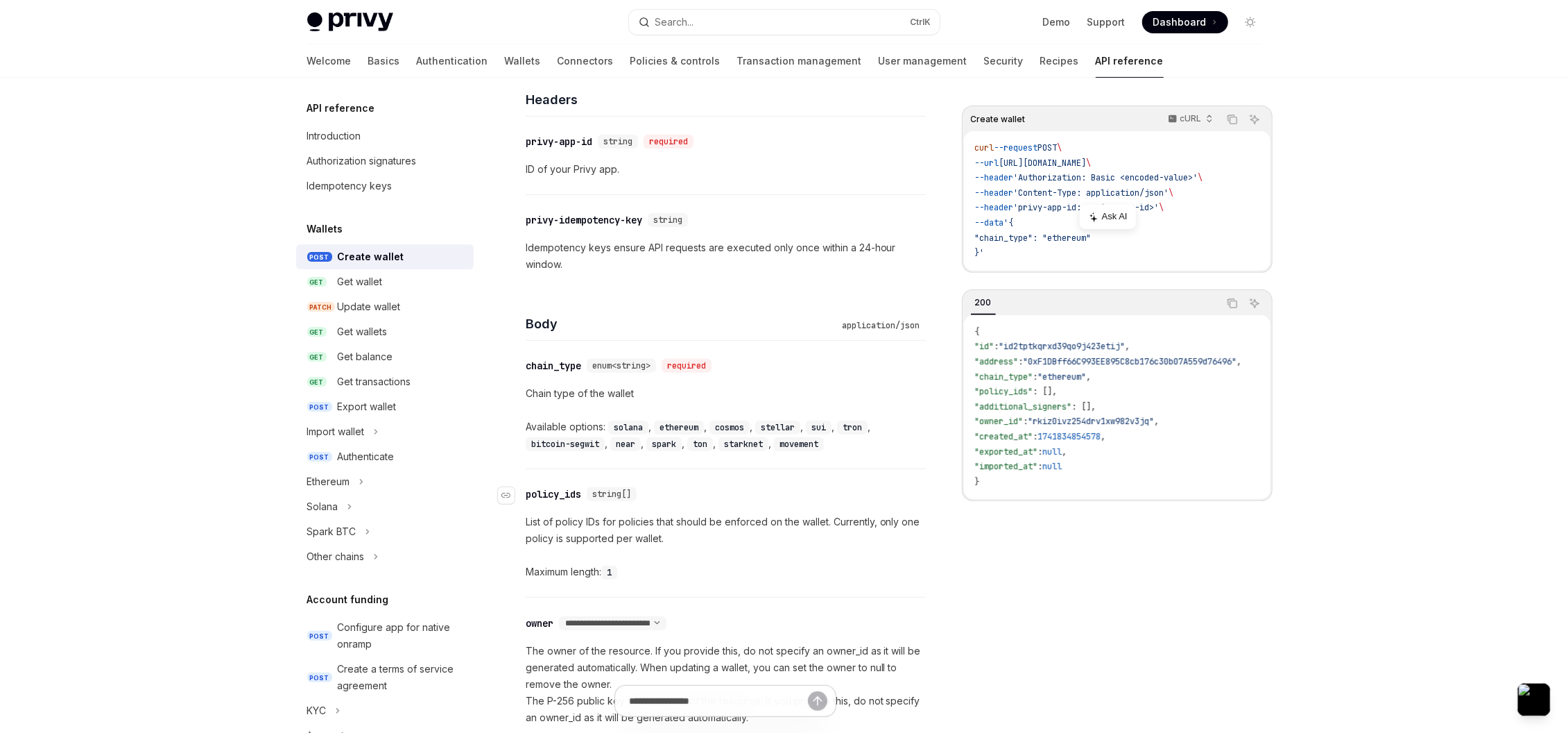
scroll to position [500, 0]
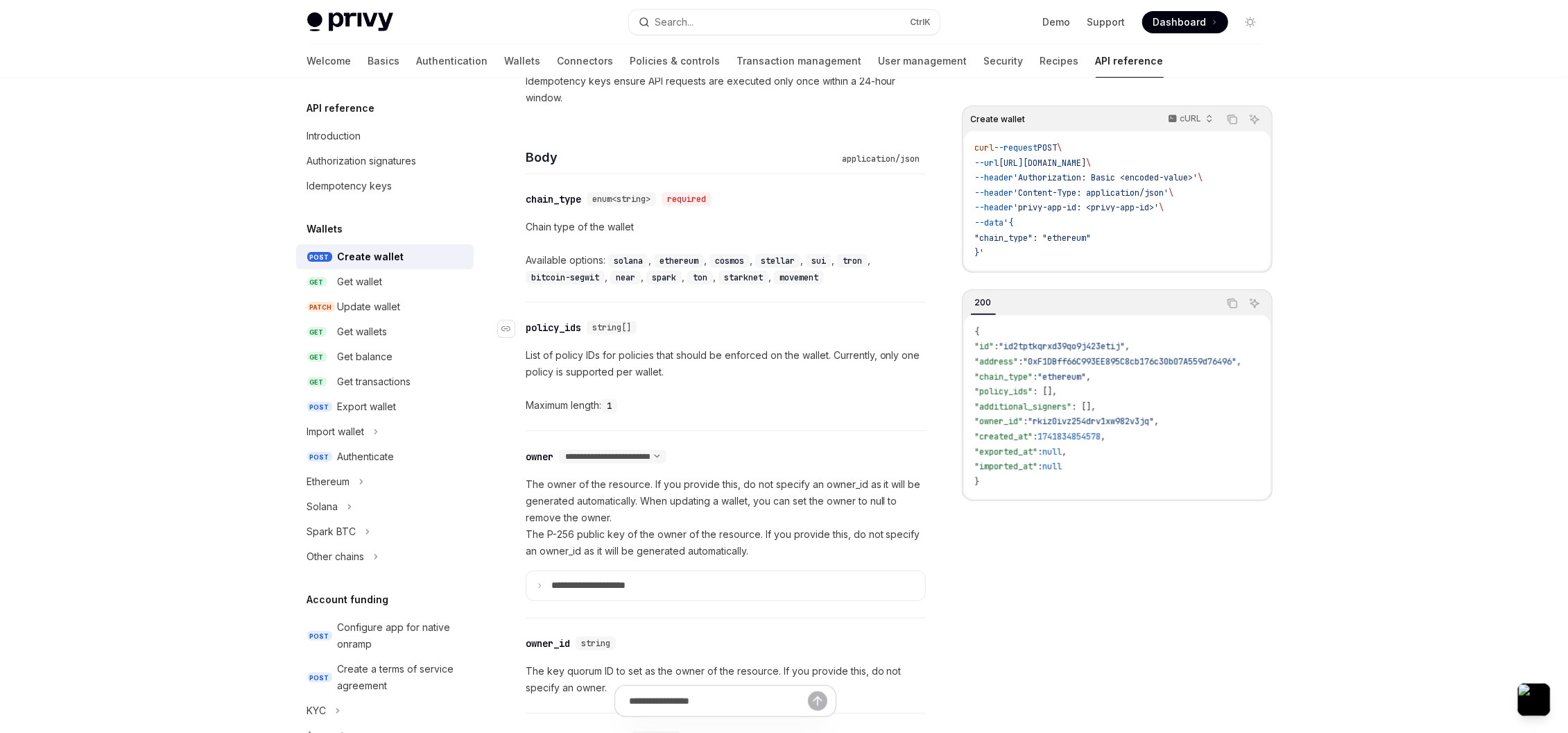
click at [565, 324] on div "policy_ids" at bounding box center [553, 328] width 56 height 14
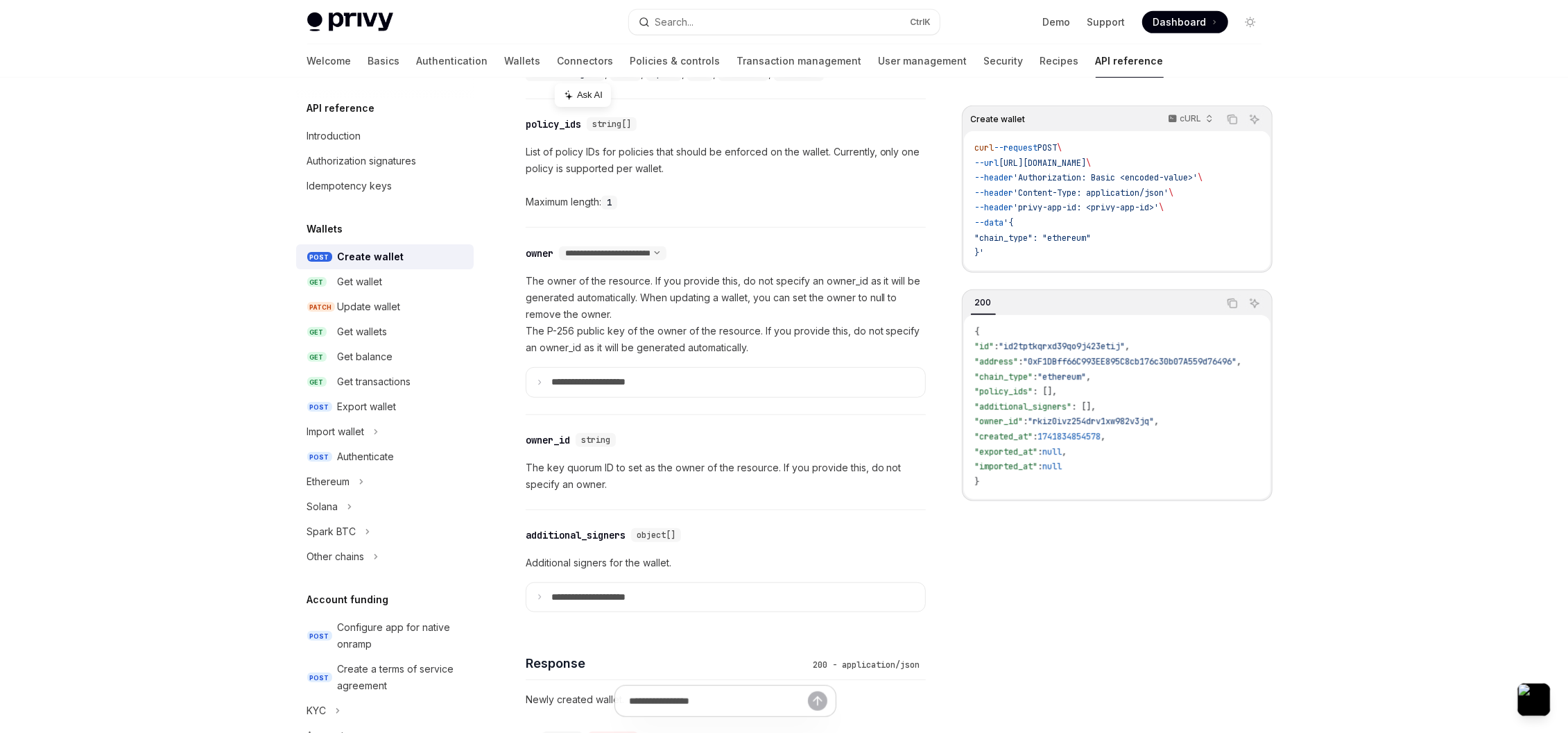
scroll to position [728, 0]
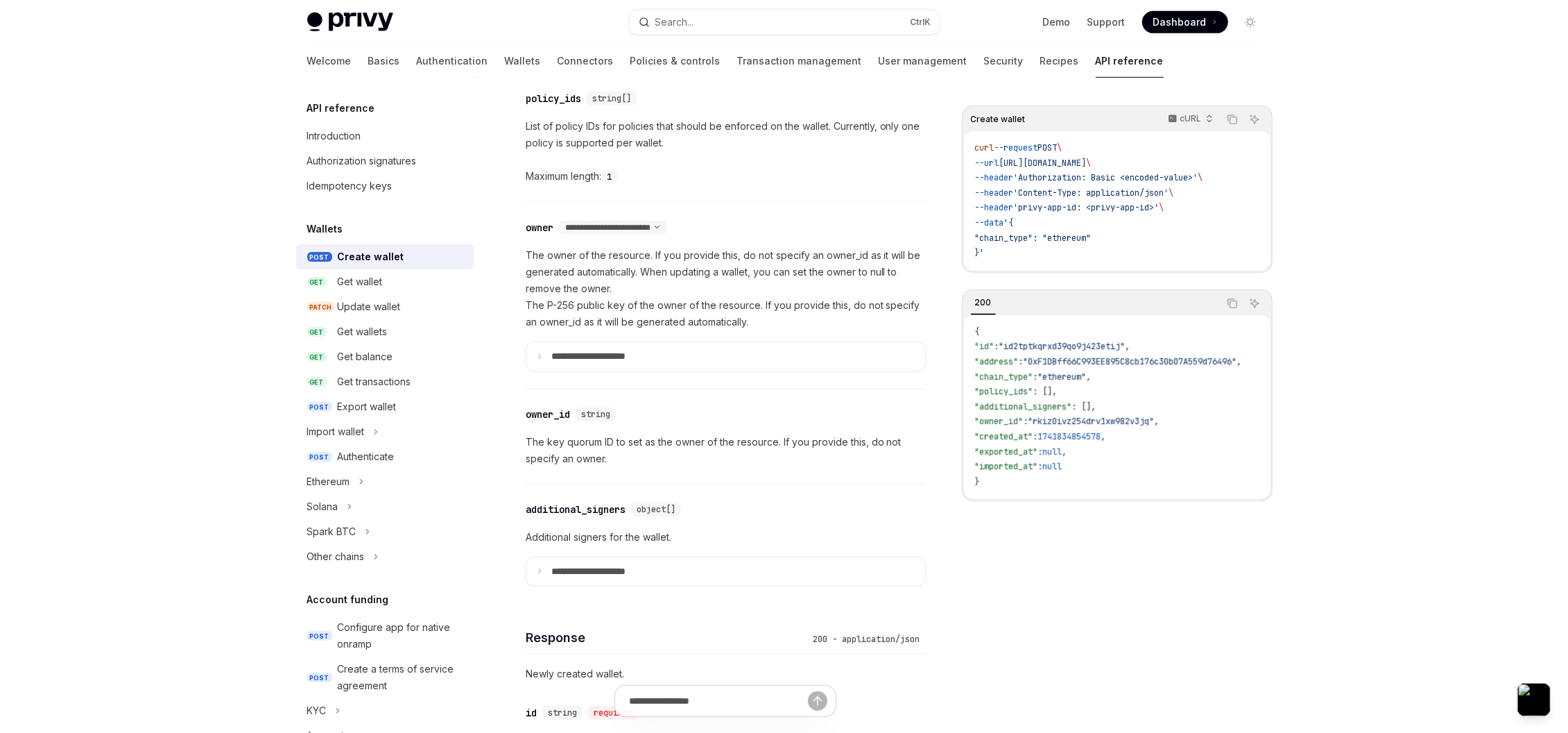
click at [751, 184] on div "Maximum length: 1" at bounding box center [726, 176] width 400 height 16
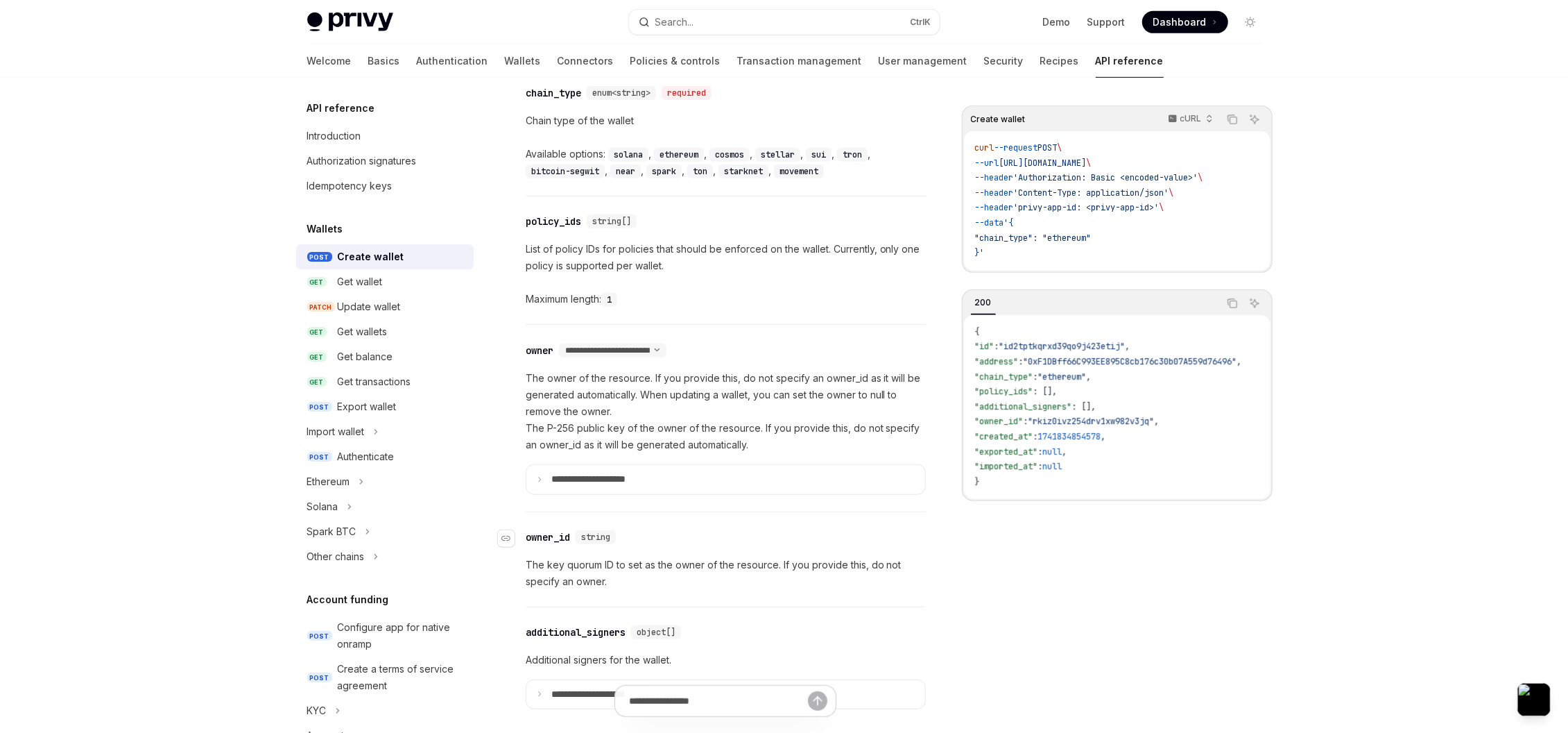
scroll to position [644, 0]
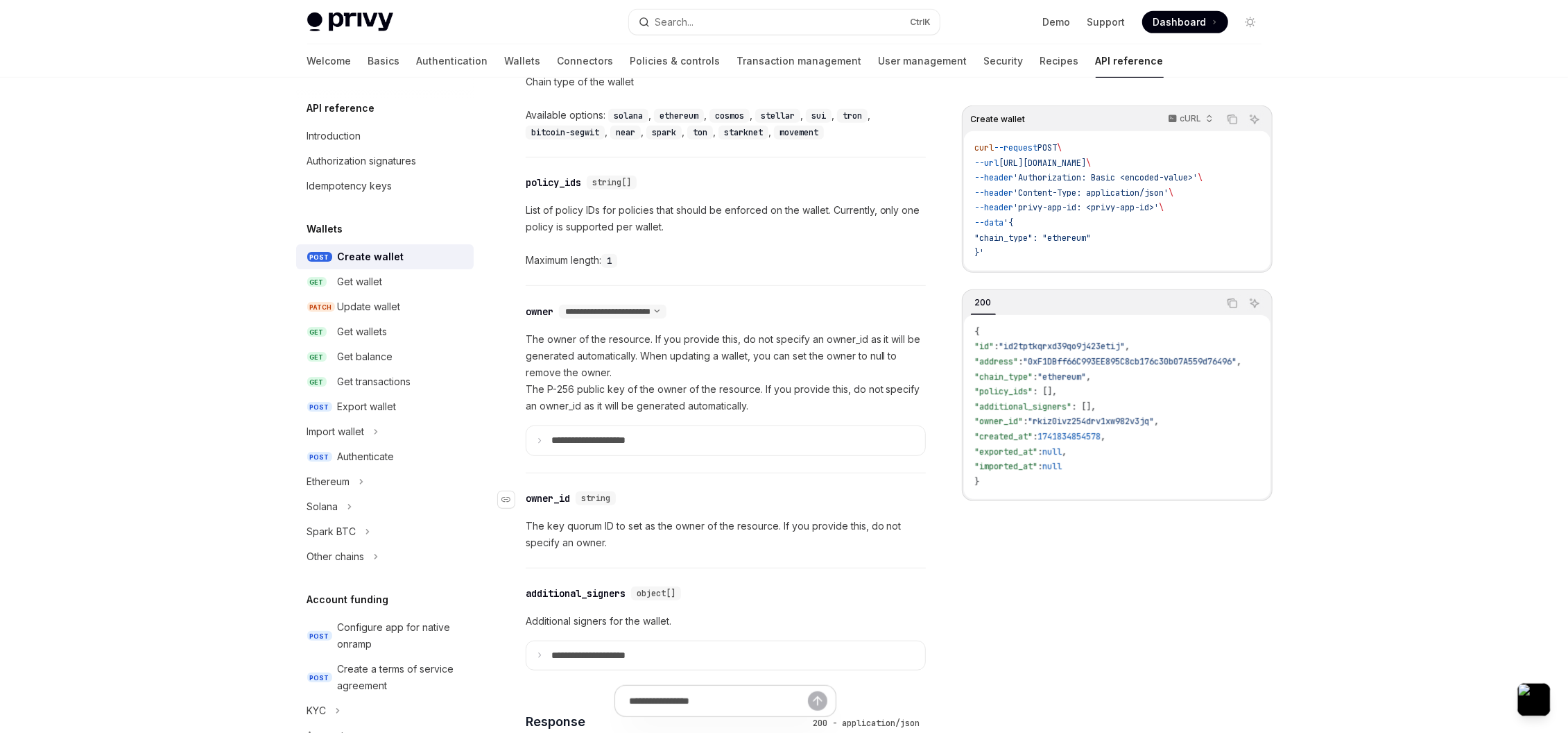
click at [550, 499] on div "owner_id" at bounding box center [547, 498] width 45 height 14
click at [550, 499] on div "**********" at bounding box center [726, 652] width 400 height 2088
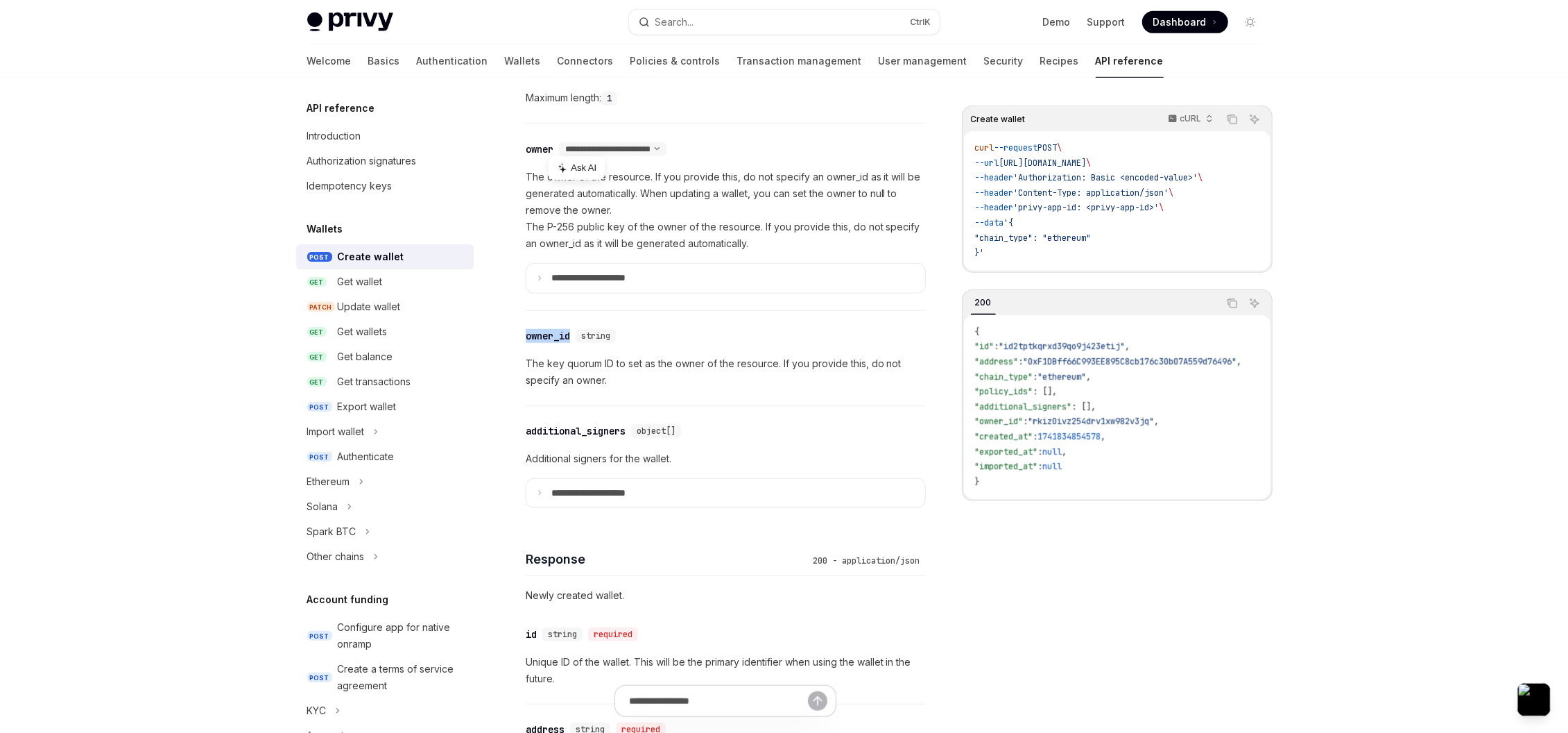
scroll to position [711, 0]
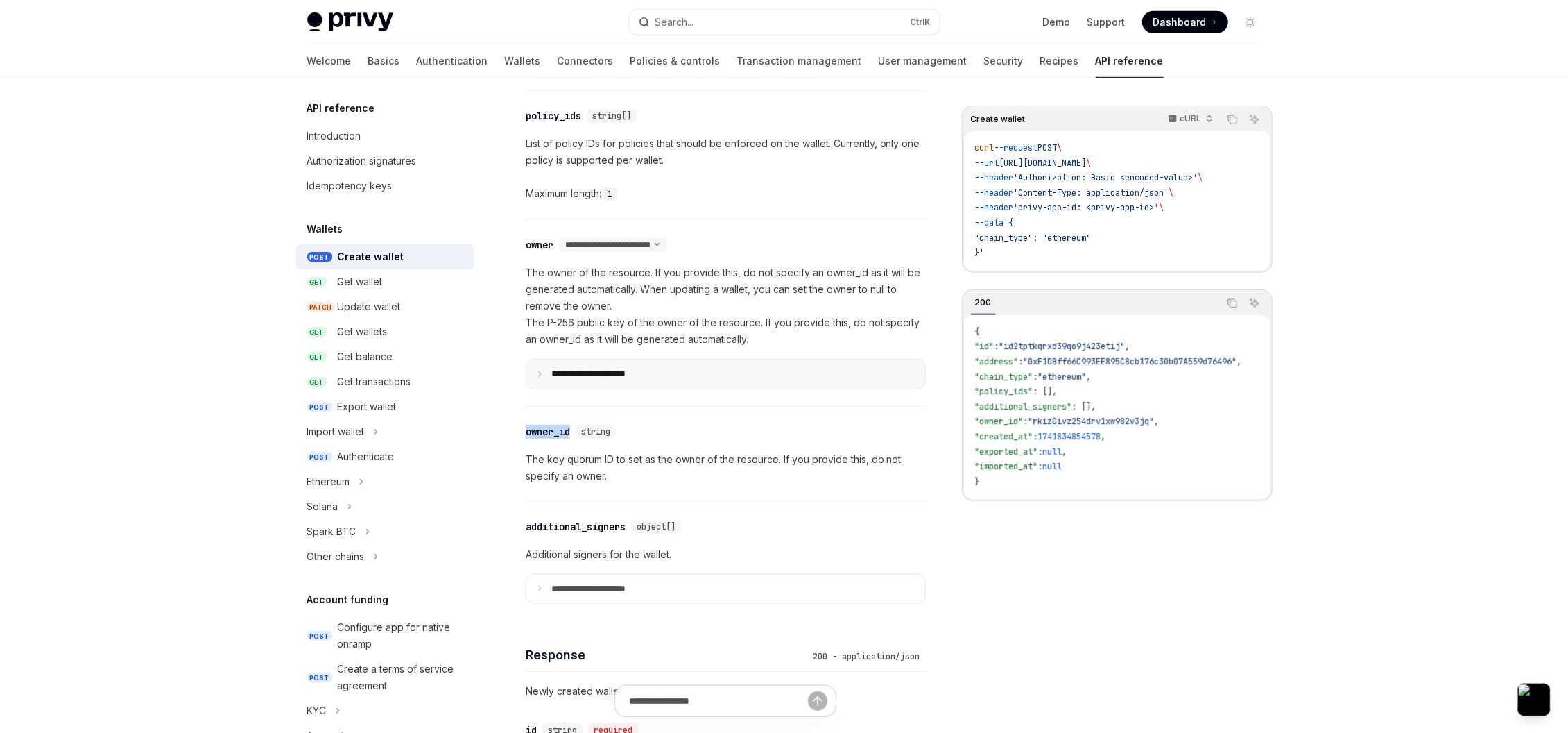
drag, startPoint x: 693, startPoint y: 246, endPoint x: 543, endPoint y: 378, distance: 199.8
click at [543, 378] on div "**********" at bounding box center [726, 313] width 400 height 187
click at [543, 376] on icon at bounding box center [539, 374] width 7 height 7
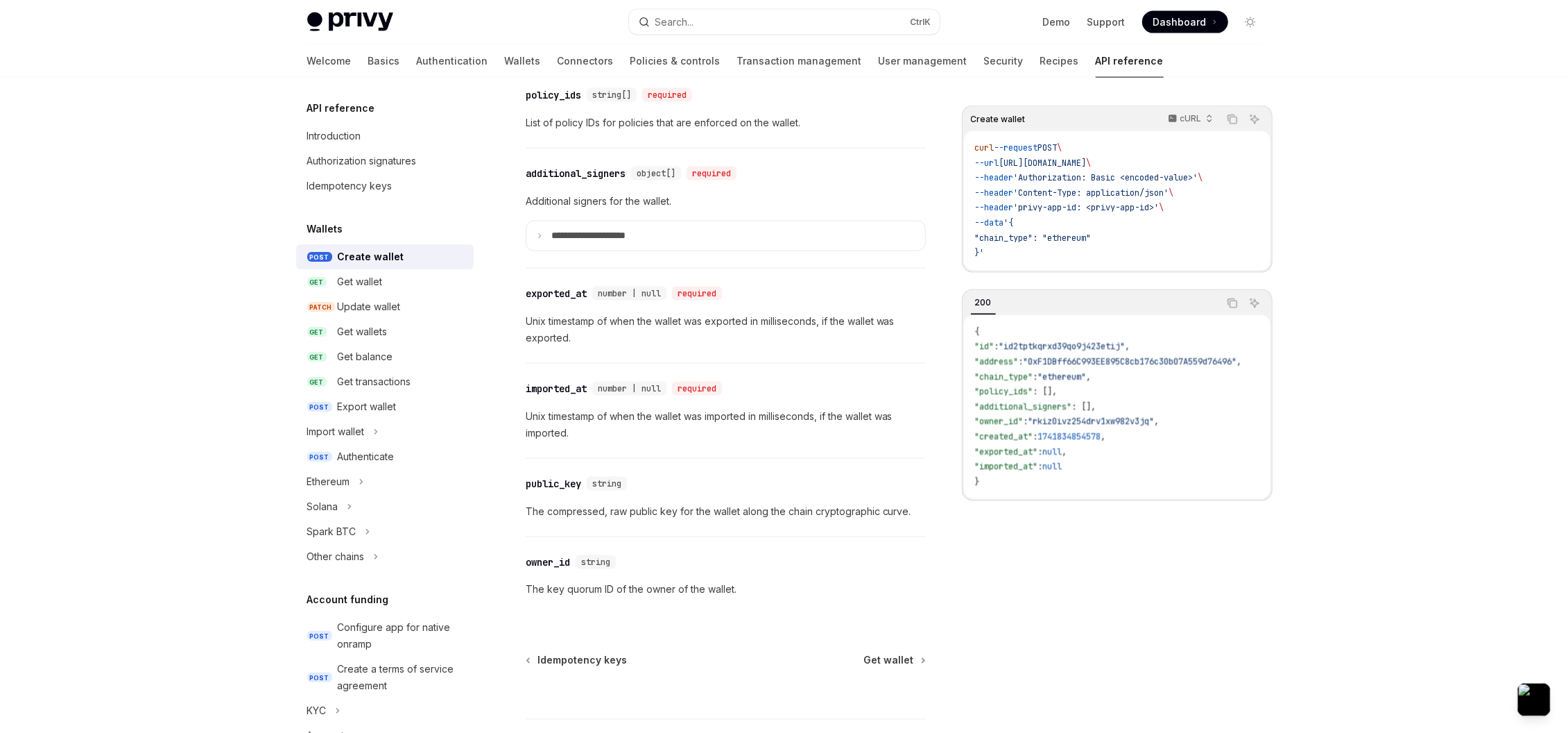
scroll to position [1876, 0]
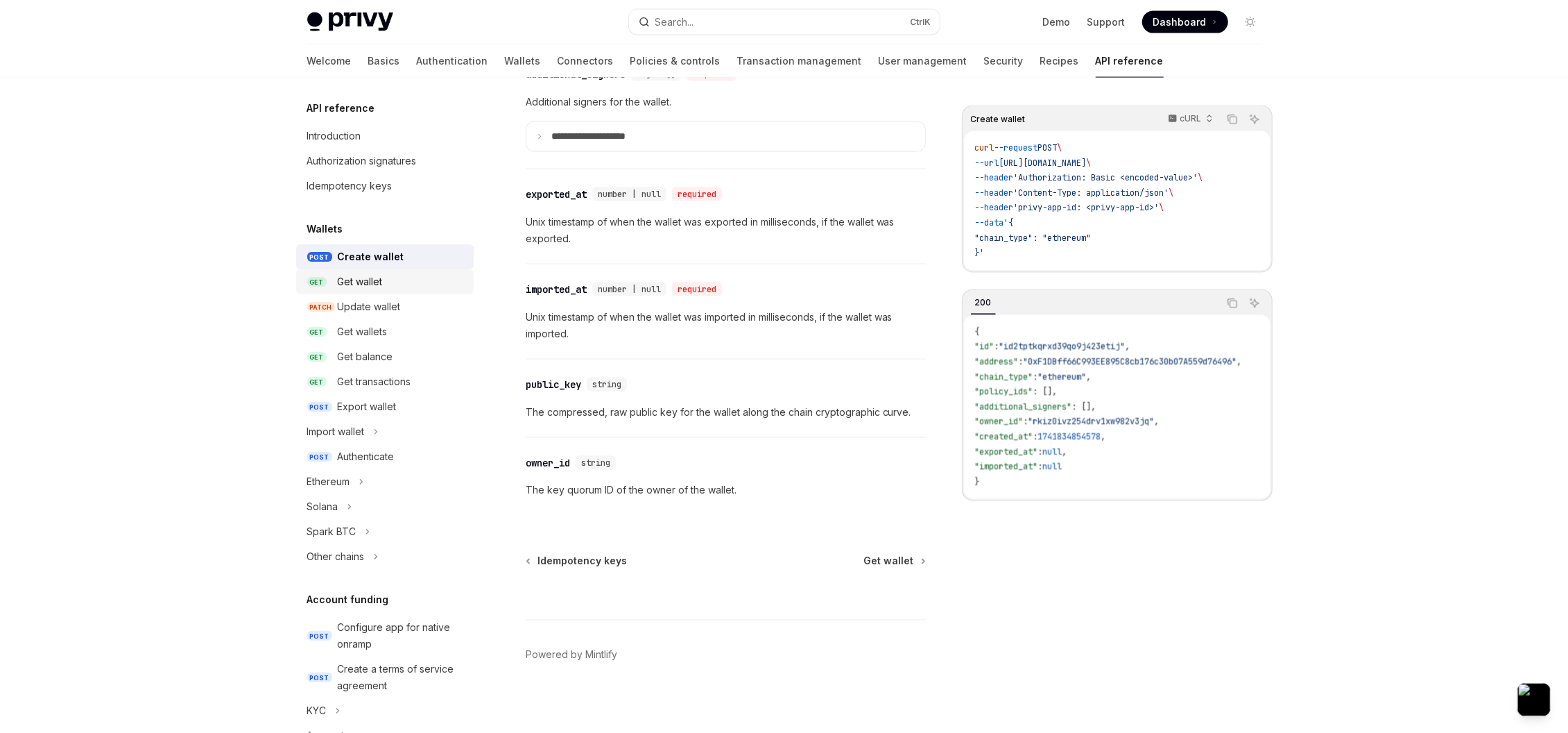
click at [391, 279] on div "Get wallet" at bounding box center [401, 281] width 128 height 16
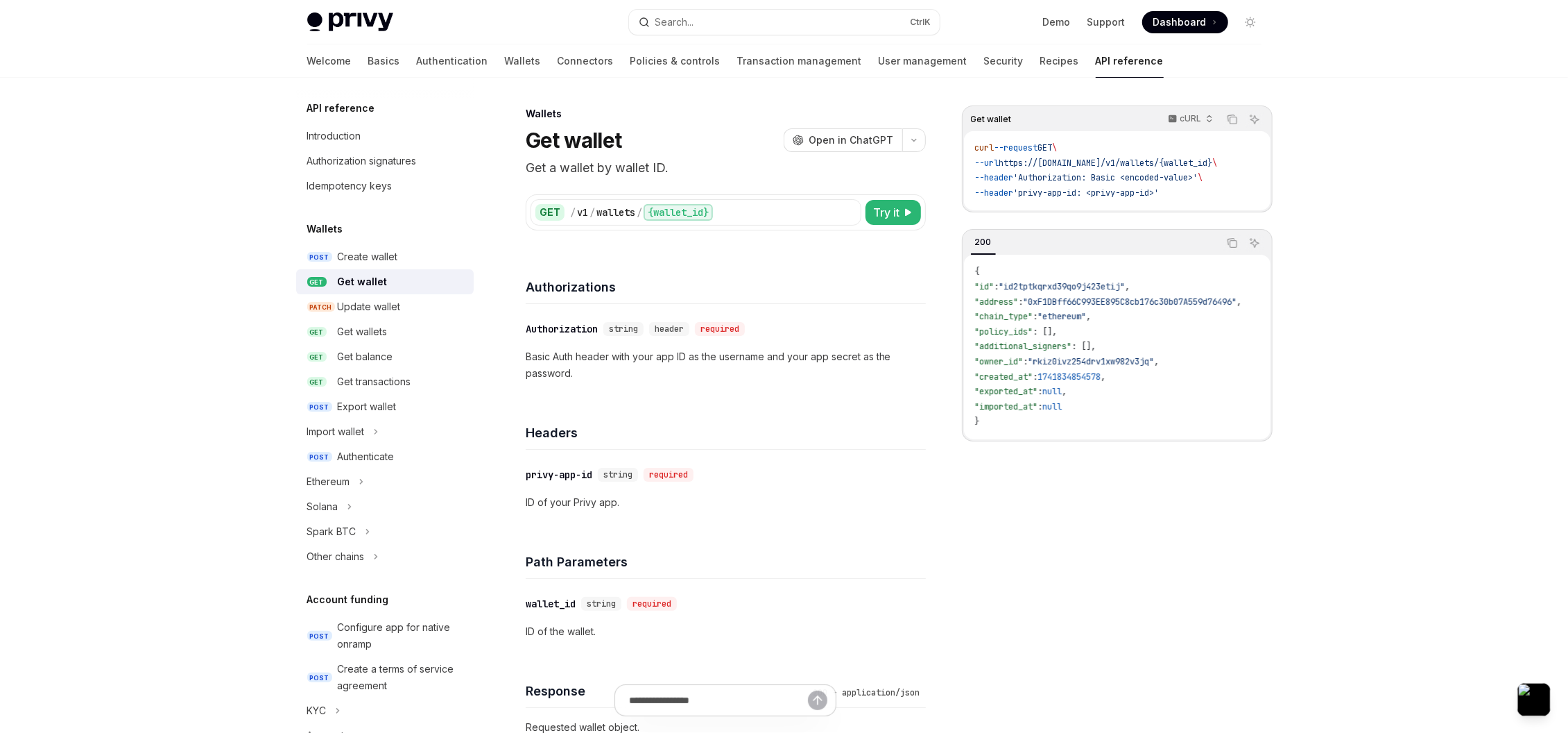
click at [367, 280] on div "Get wallet" at bounding box center [363, 281] width 50 height 16
click at [879, 63] on link "User management" at bounding box center [923, 61] width 89 height 33
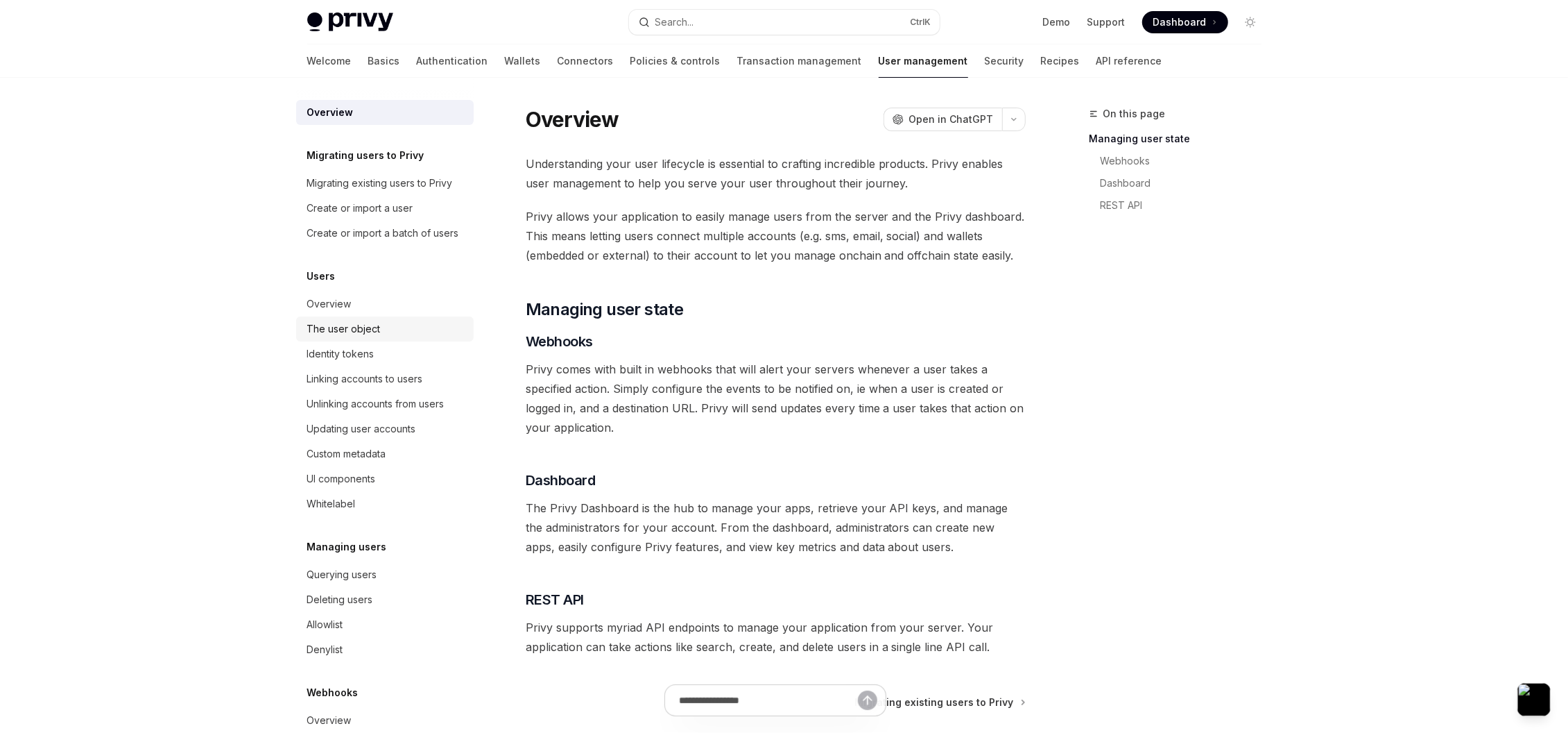
click at [386, 337] on div "The user object" at bounding box center [386, 328] width 158 height 16
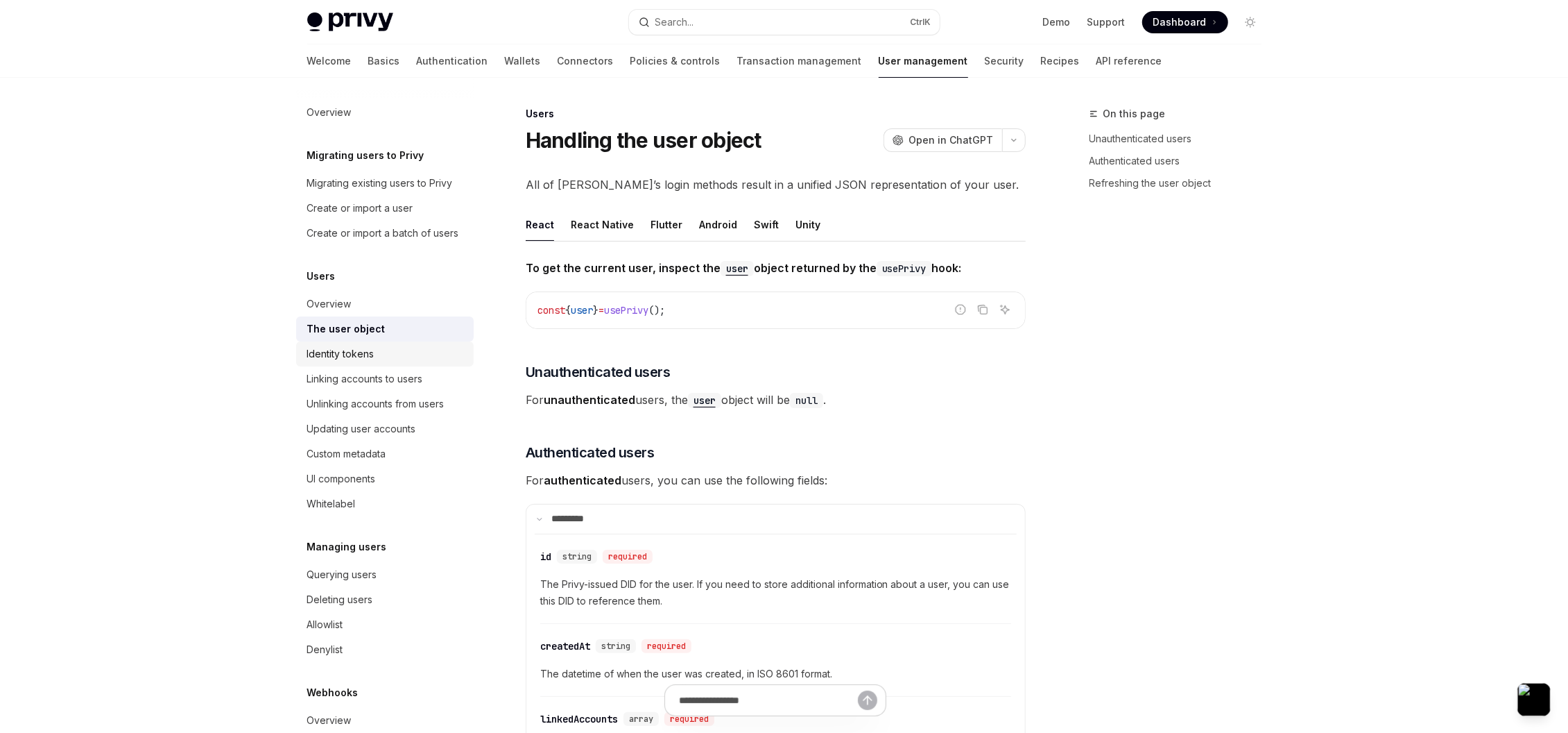
click at [389, 362] on div "Identity tokens" at bounding box center [386, 354] width 158 height 16
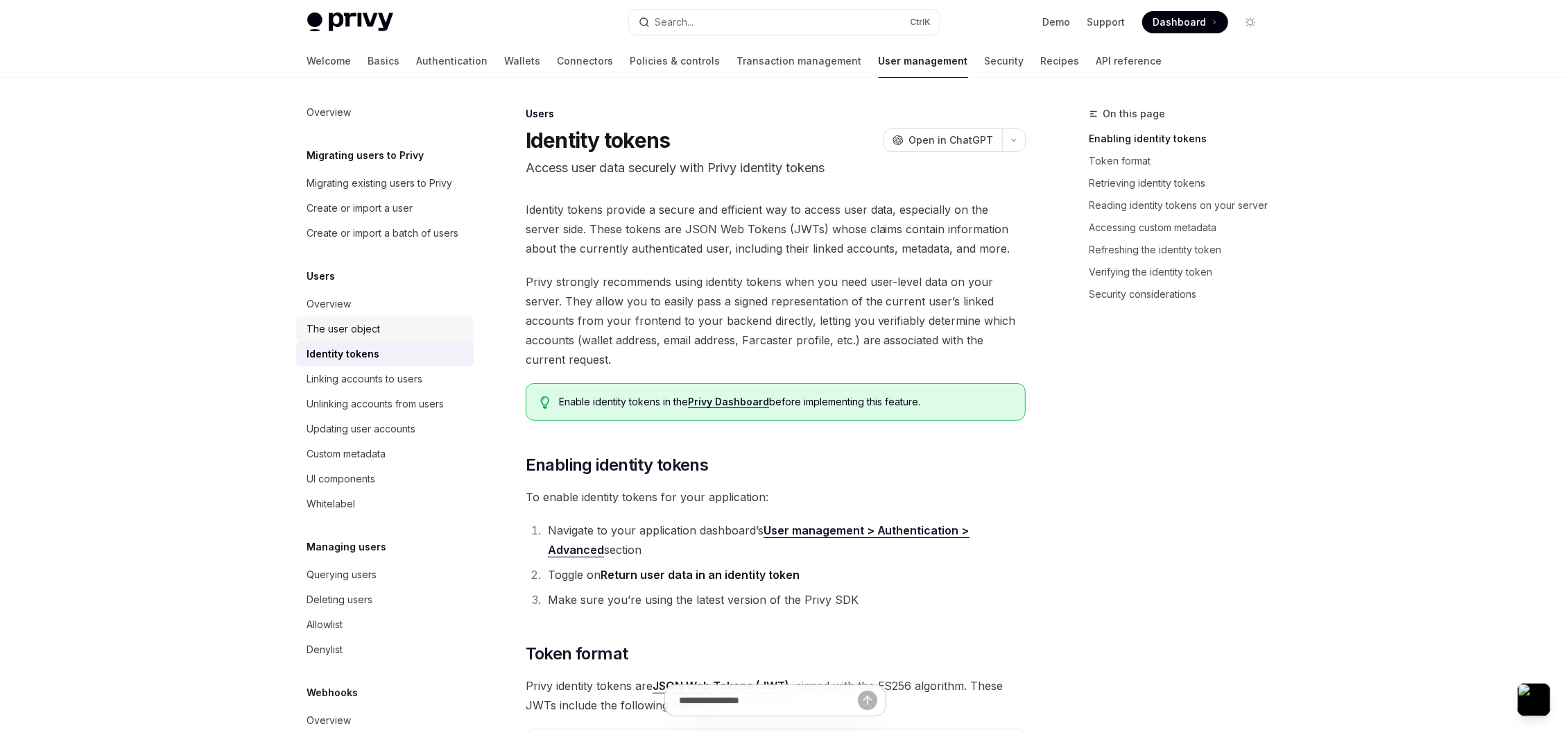
click at [358, 337] on div "The user object" at bounding box center [344, 328] width 74 height 16
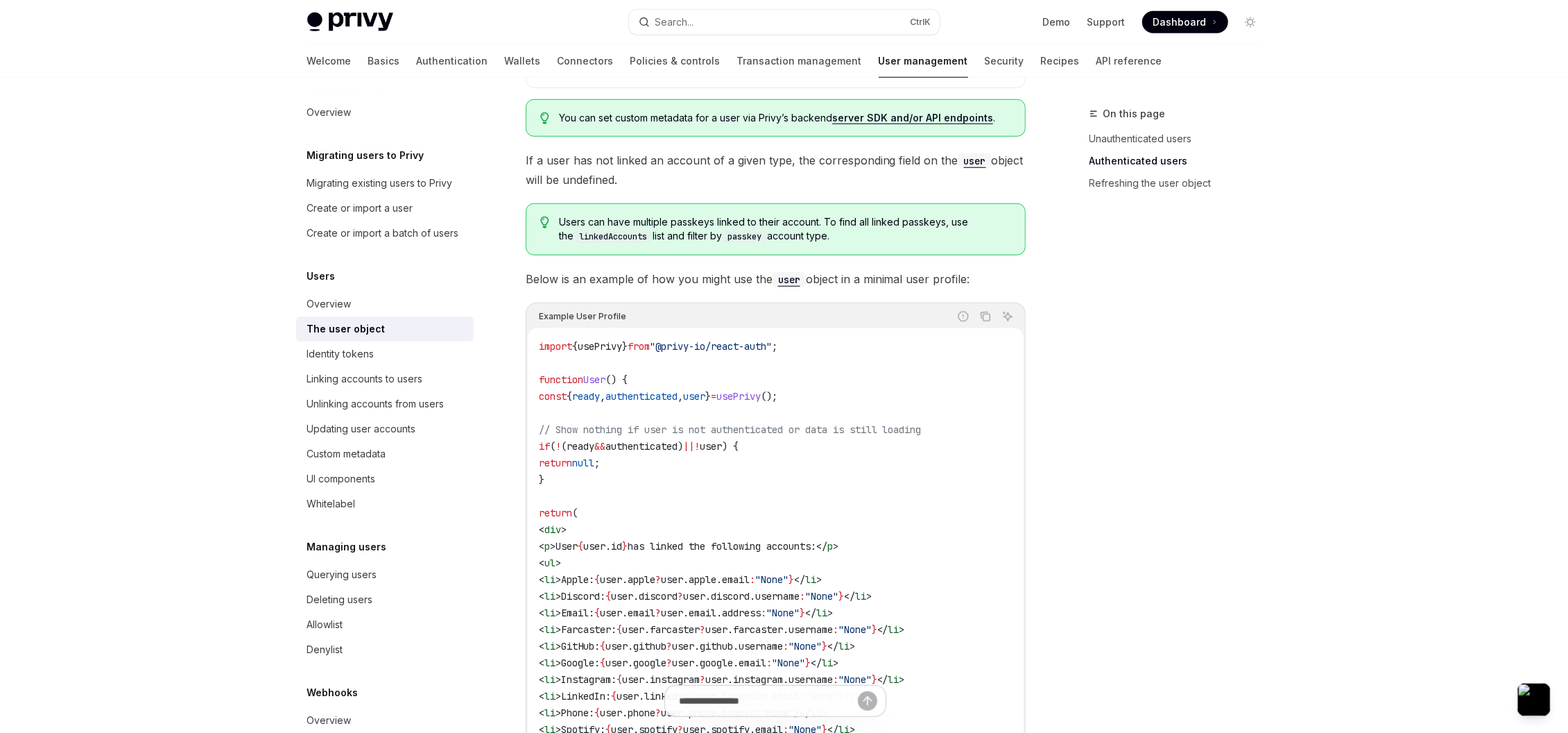
scroll to position [1036, 0]
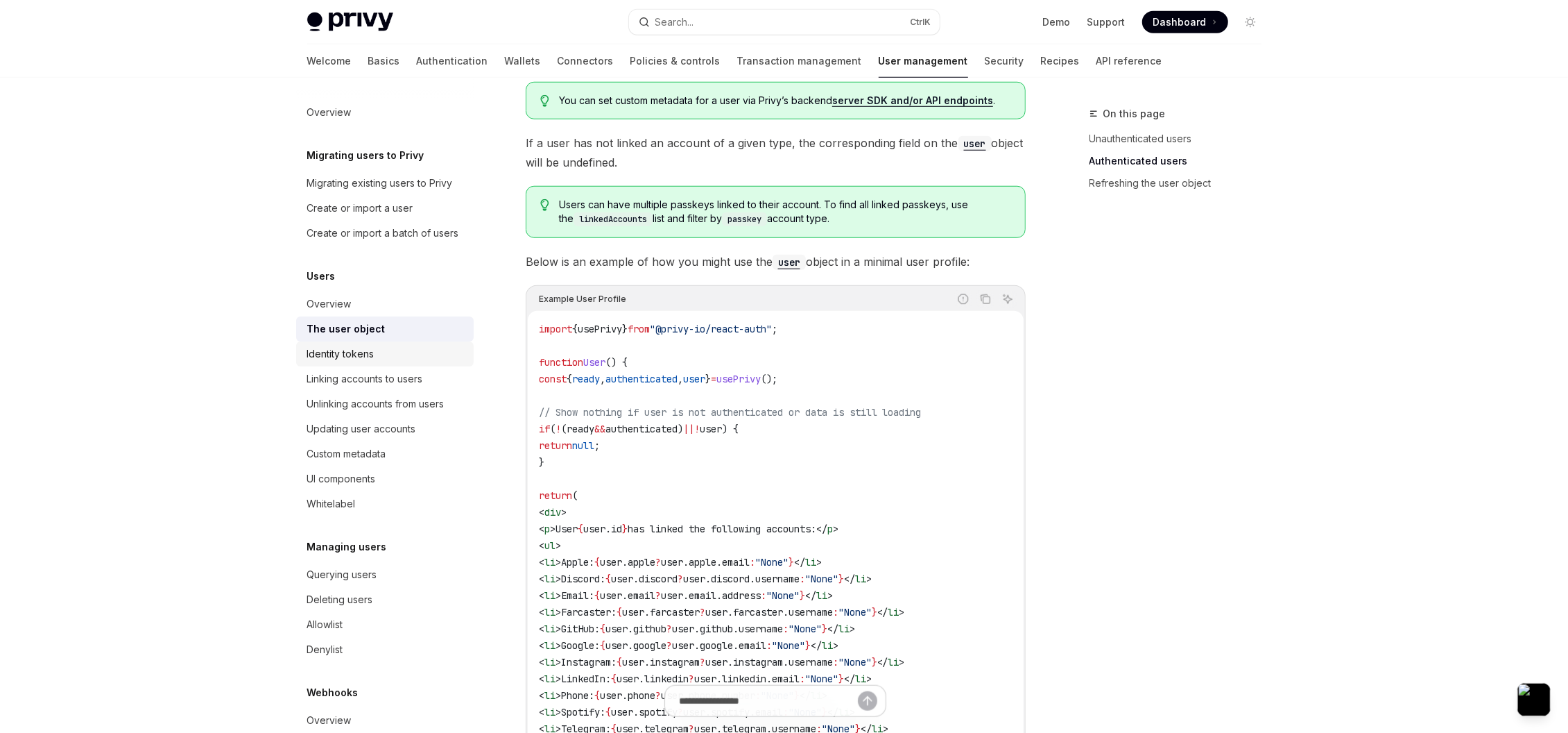
click at [380, 362] on div "Identity tokens" at bounding box center [386, 354] width 158 height 16
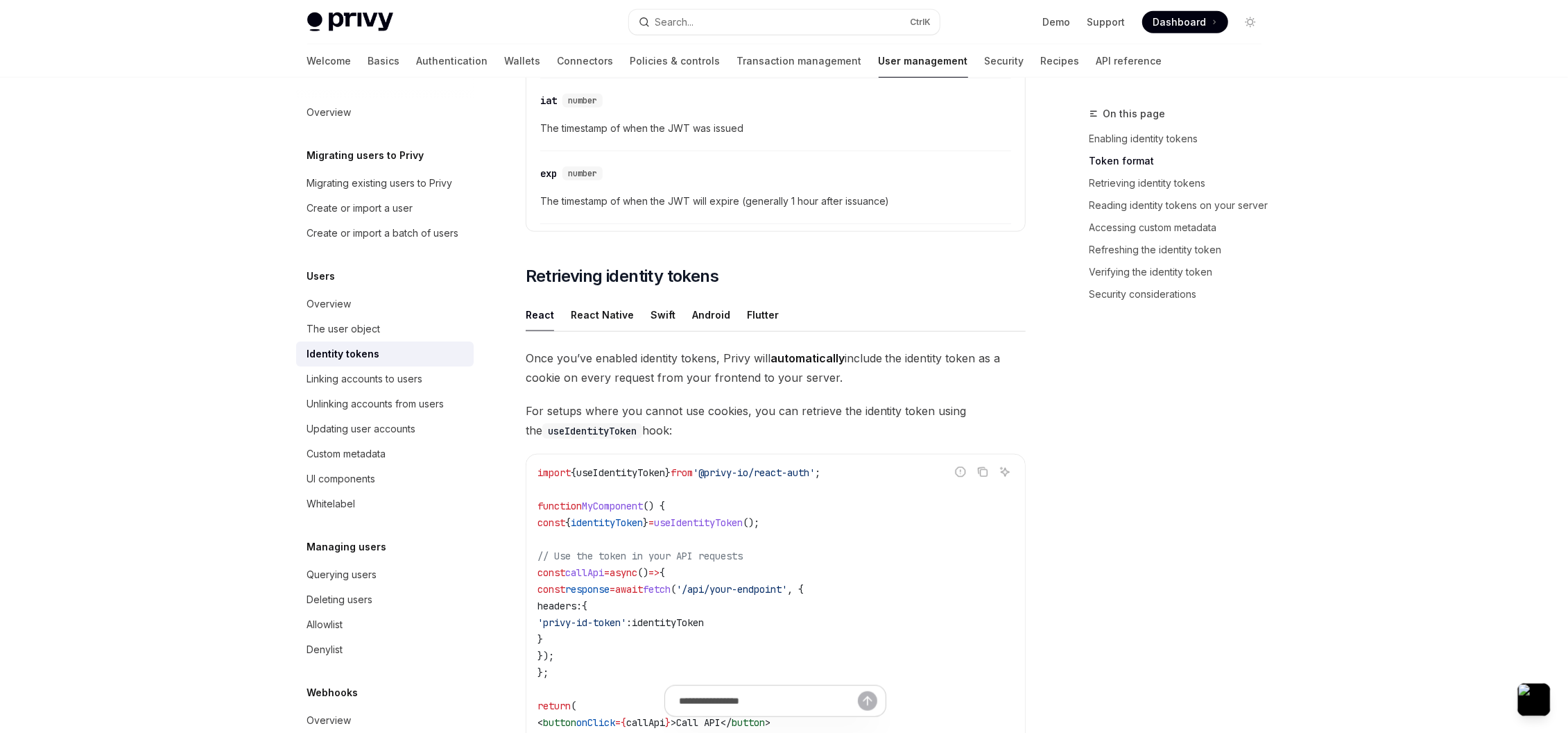
scroll to position [1249, 0]
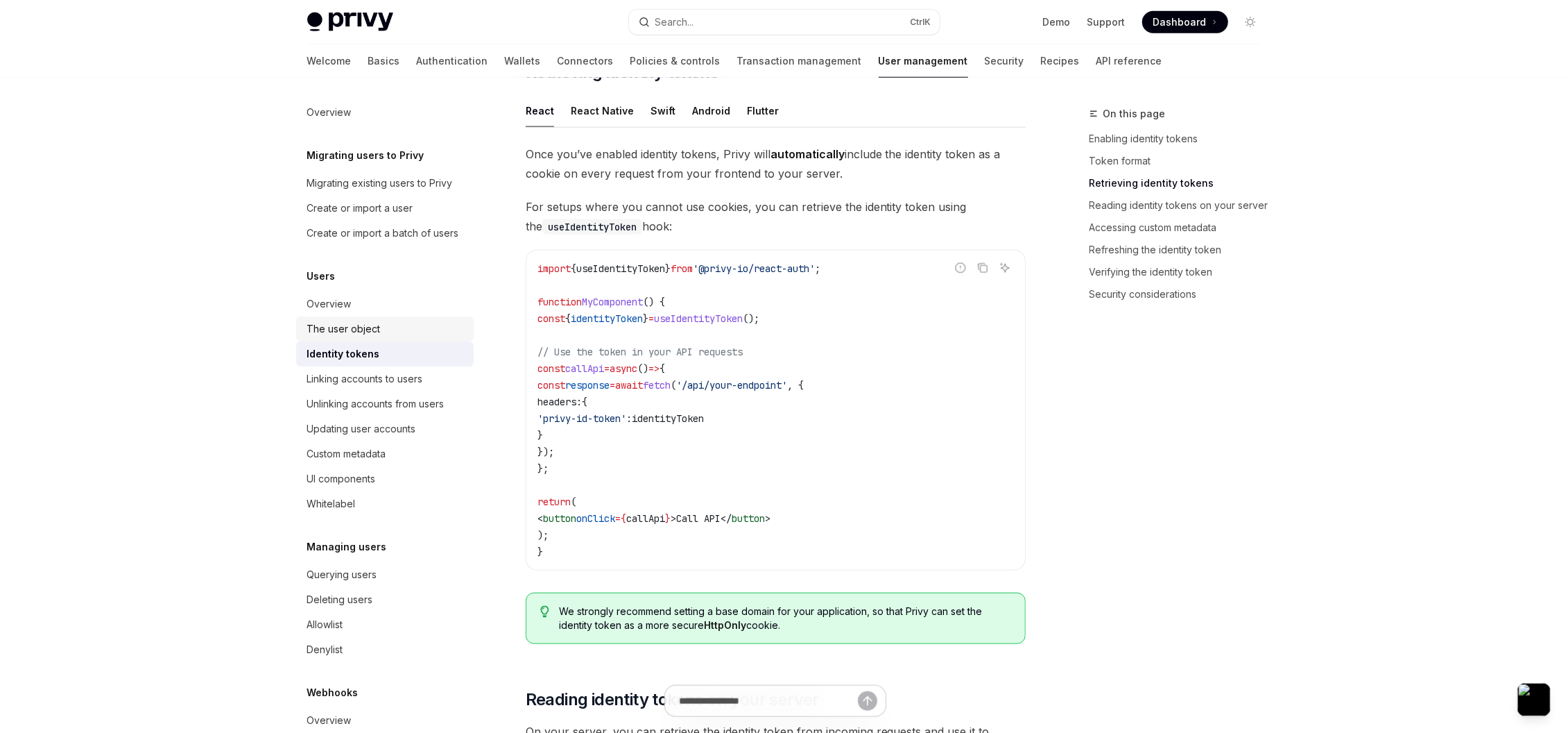
click at [411, 337] on div "The user object" at bounding box center [386, 328] width 158 height 16
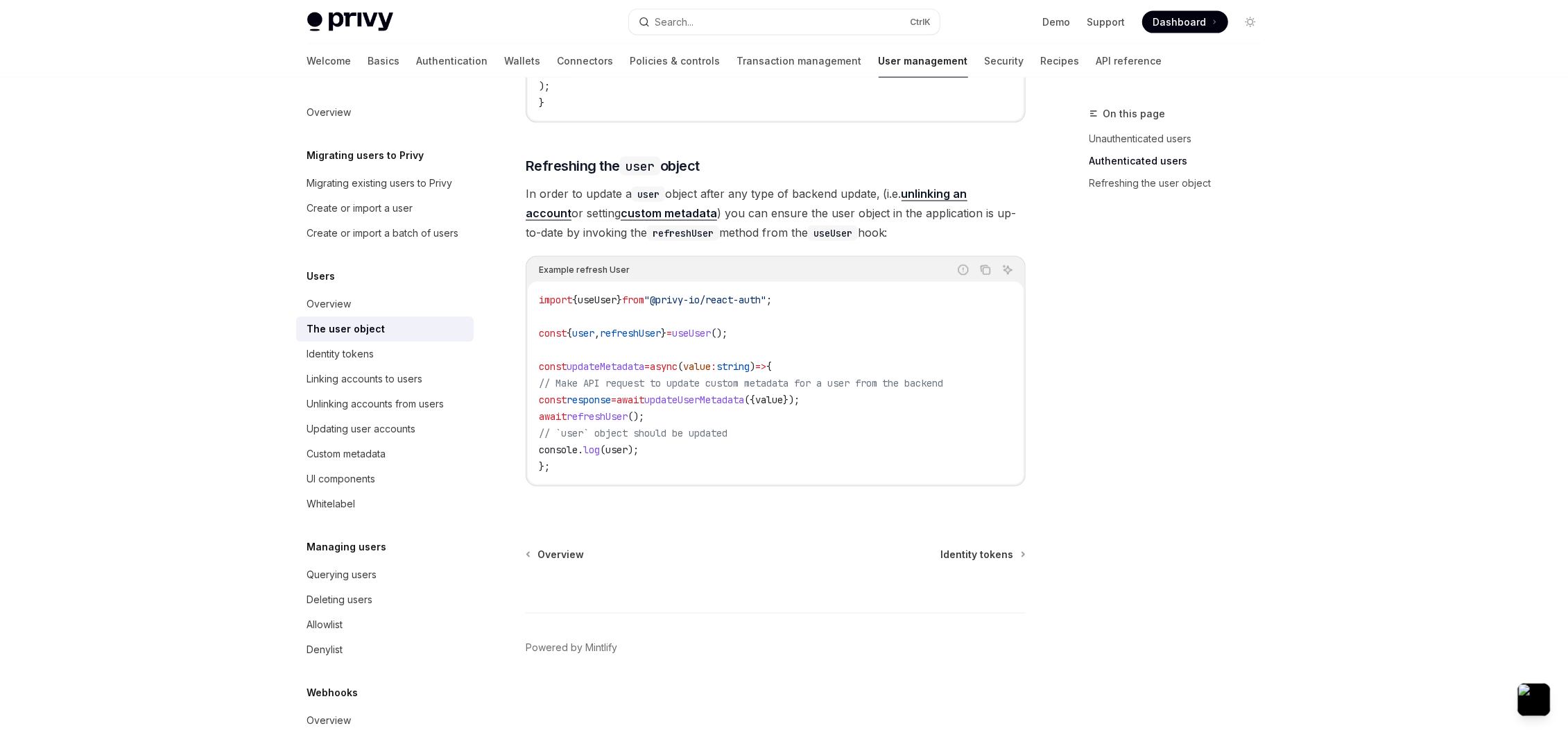
scroll to position [1786, 0]
click at [1096, 55] on link "API reference" at bounding box center [1129, 61] width 66 height 33
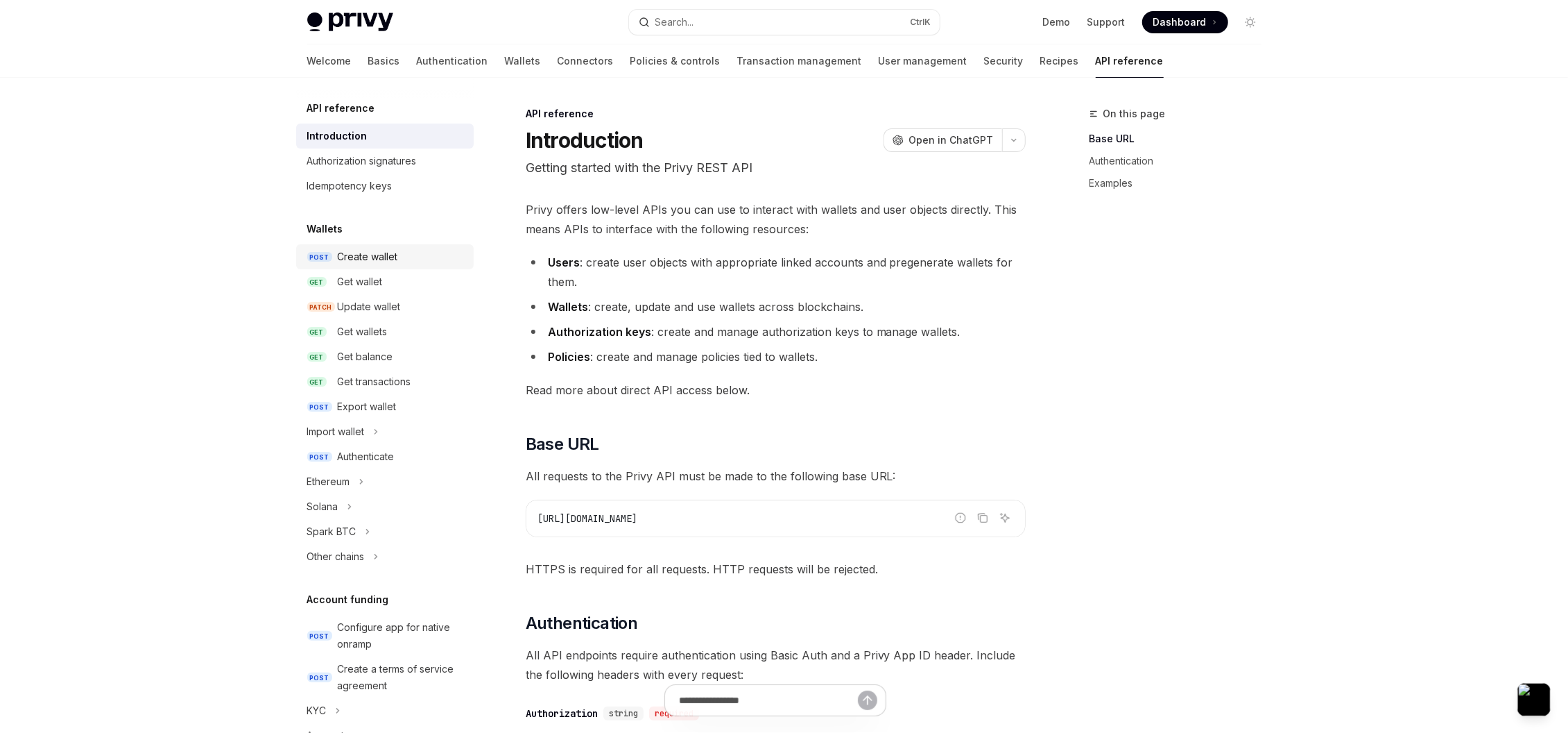
click at [357, 261] on div "Create wallet" at bounding box center [367, 256] width 60 height 16
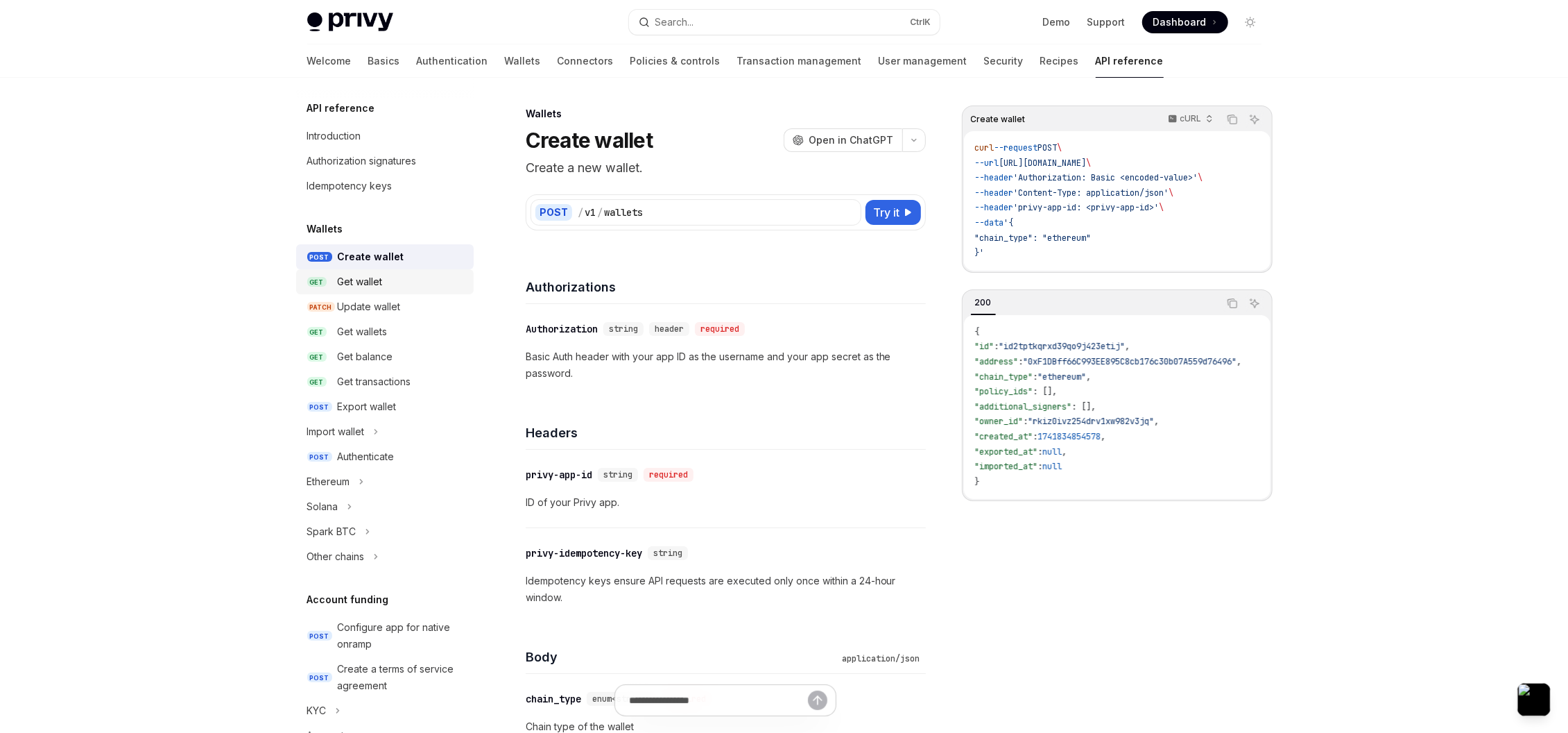
click at [362, 277] on div "Get wallet" at bounding box center [360, 281] width 45 height 16
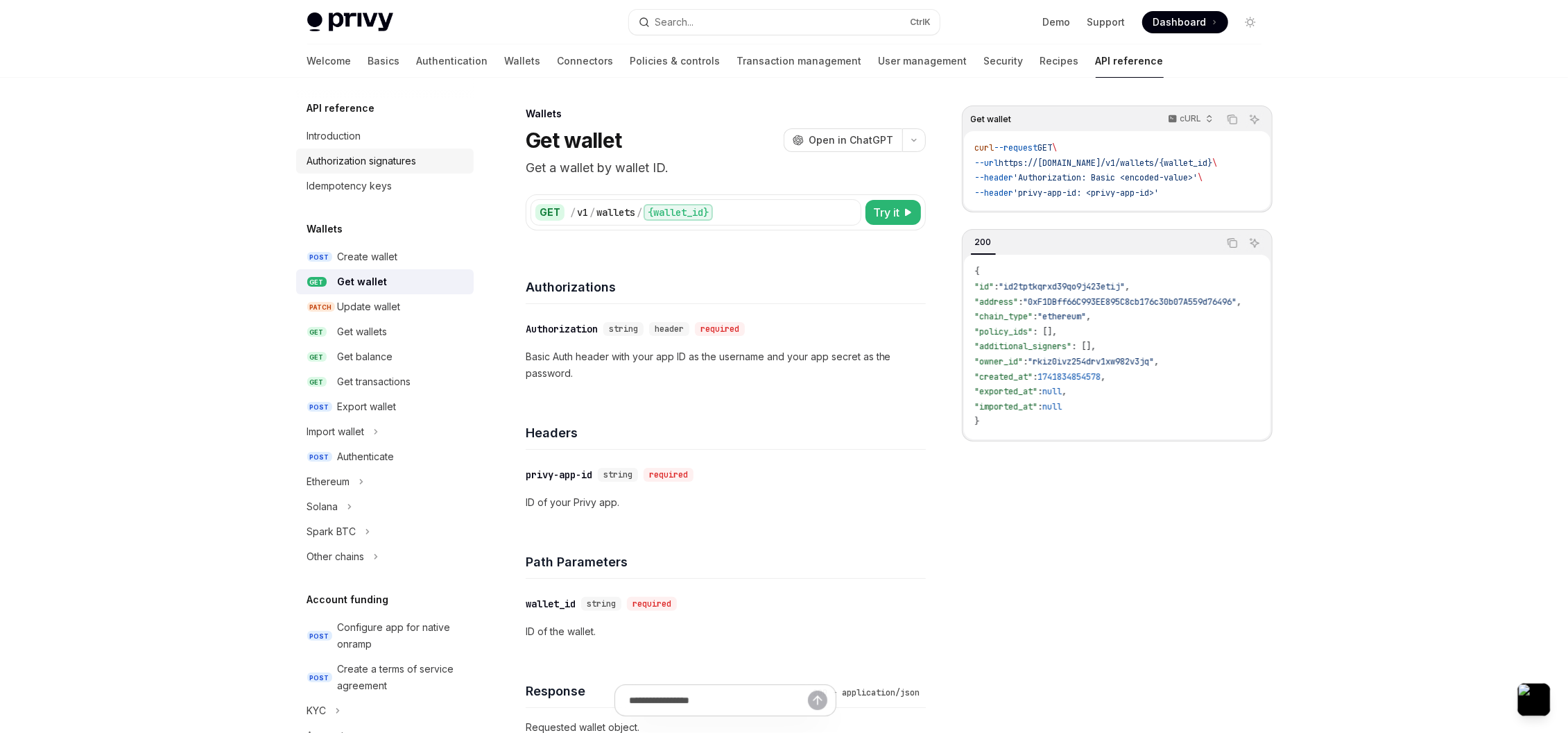
click at [352, 168] on div "Authorization signatures" at bounding box center [362, 160] width 110 height 16
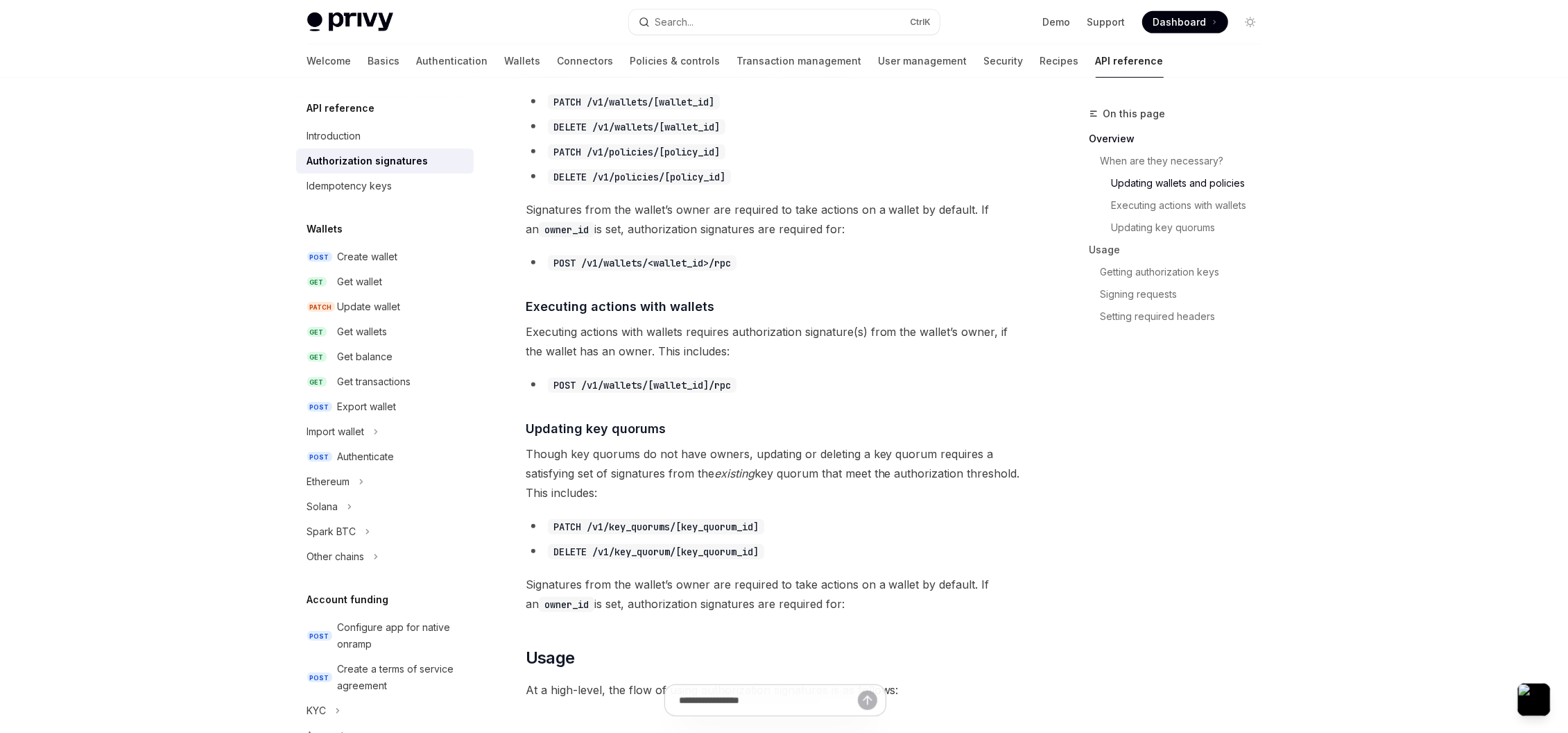
scroll to position [749, 0]
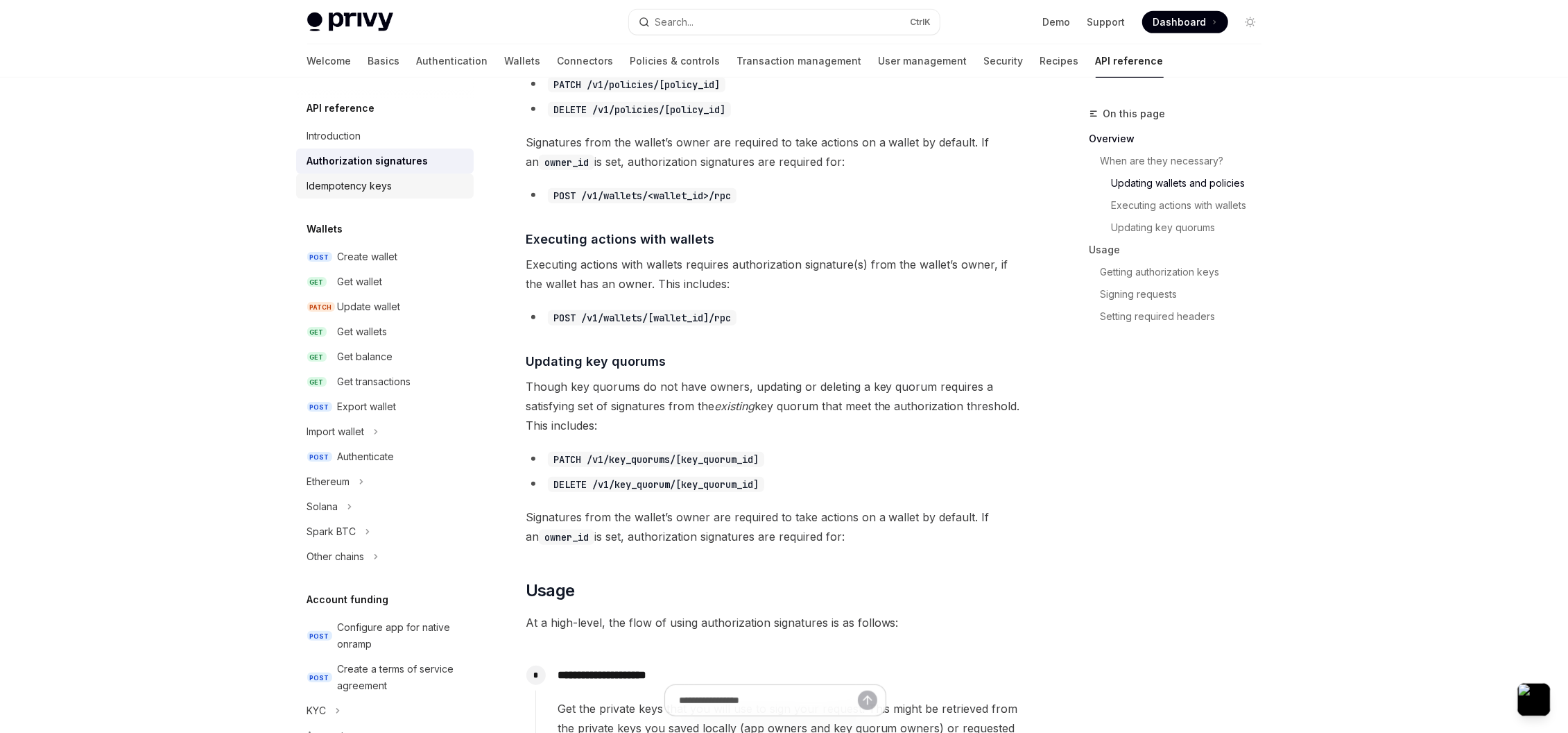
click at [400, 185] on div "Idempotency keys" at bounding box center [386, 185] width 158 height 16
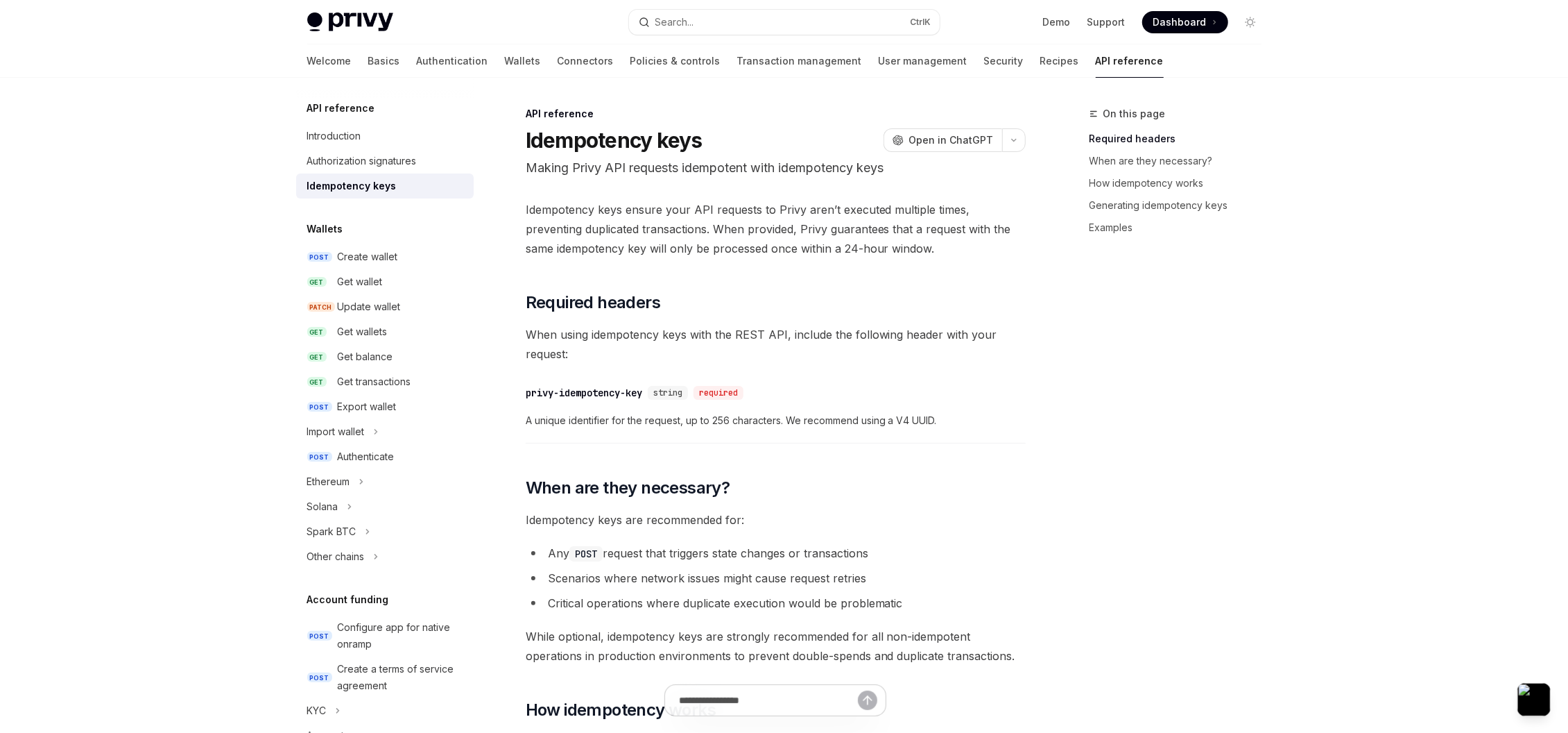
click at [330, 115] on h5 "API reference" at bounding box center [341, 108] width 68 height 16
click at [338, 132] on div "Introduction" at bounding box center [334, 136] width 54 height 16
type textarea "*"
